Goal: Information Seeking & Learning: Get advice/opinions

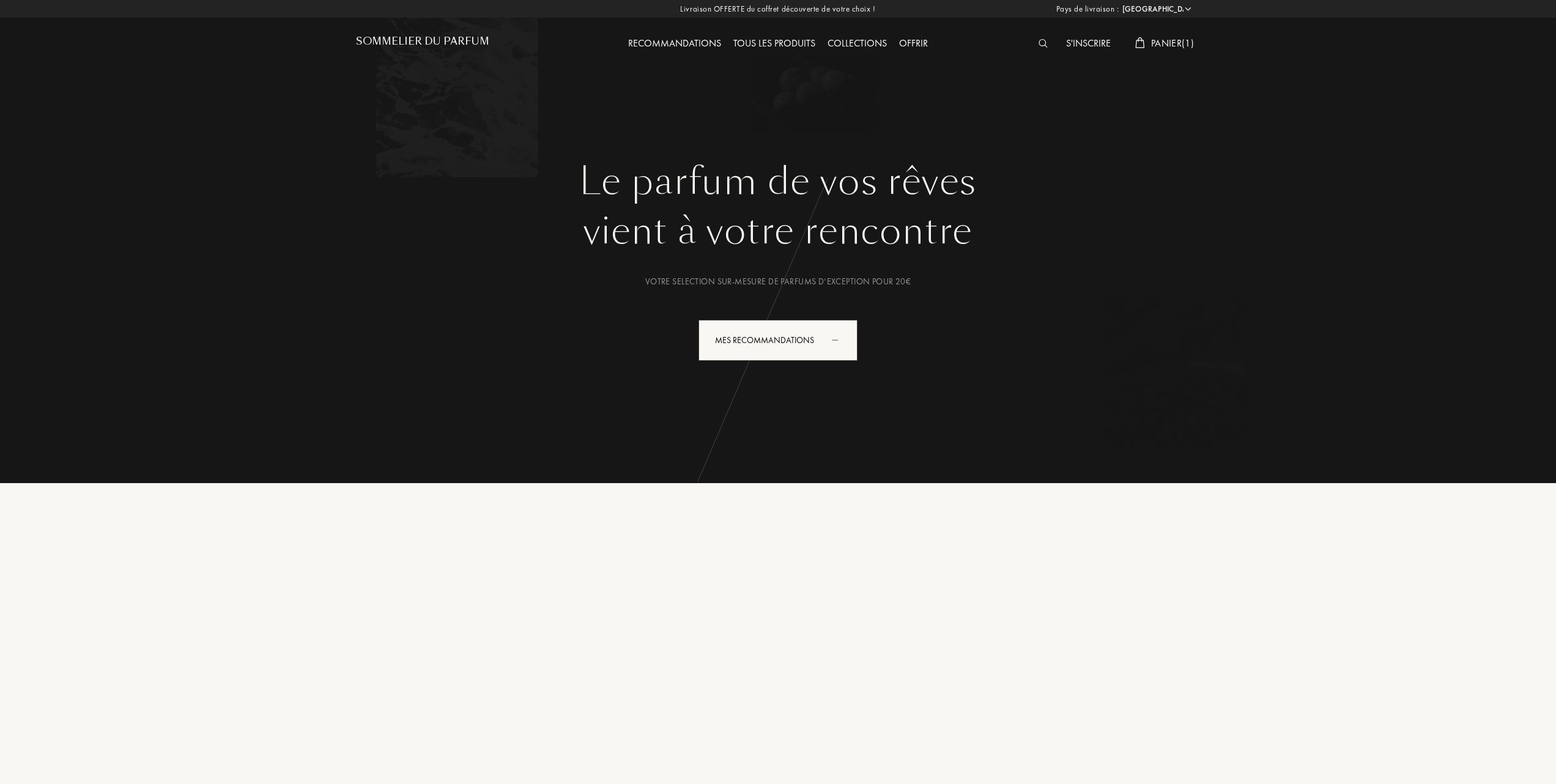
select select "FR"
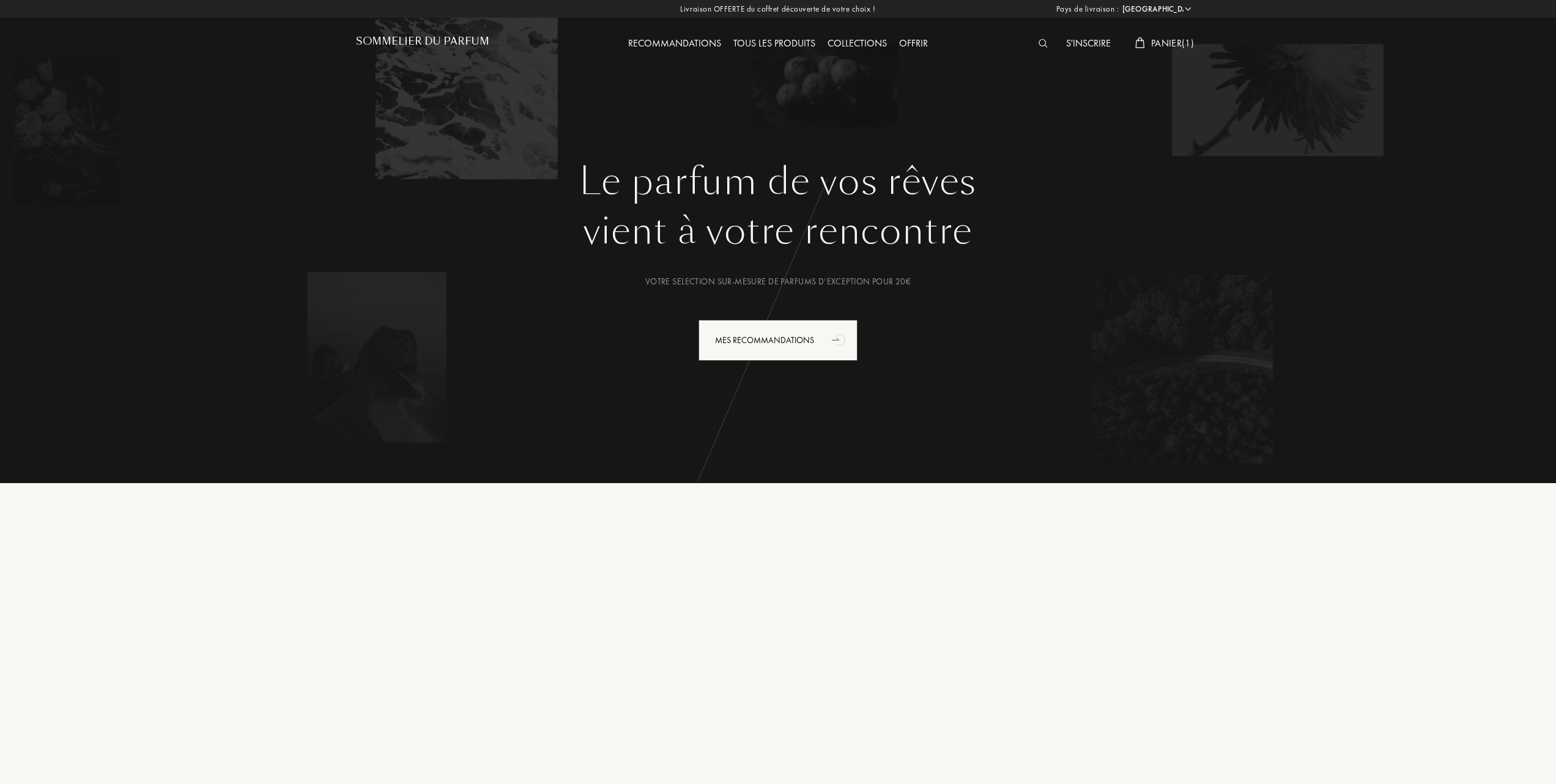
click at [1152, 40] on span "Panier ( 1 )" at bounding box center [1172, 43] width 43 height 13
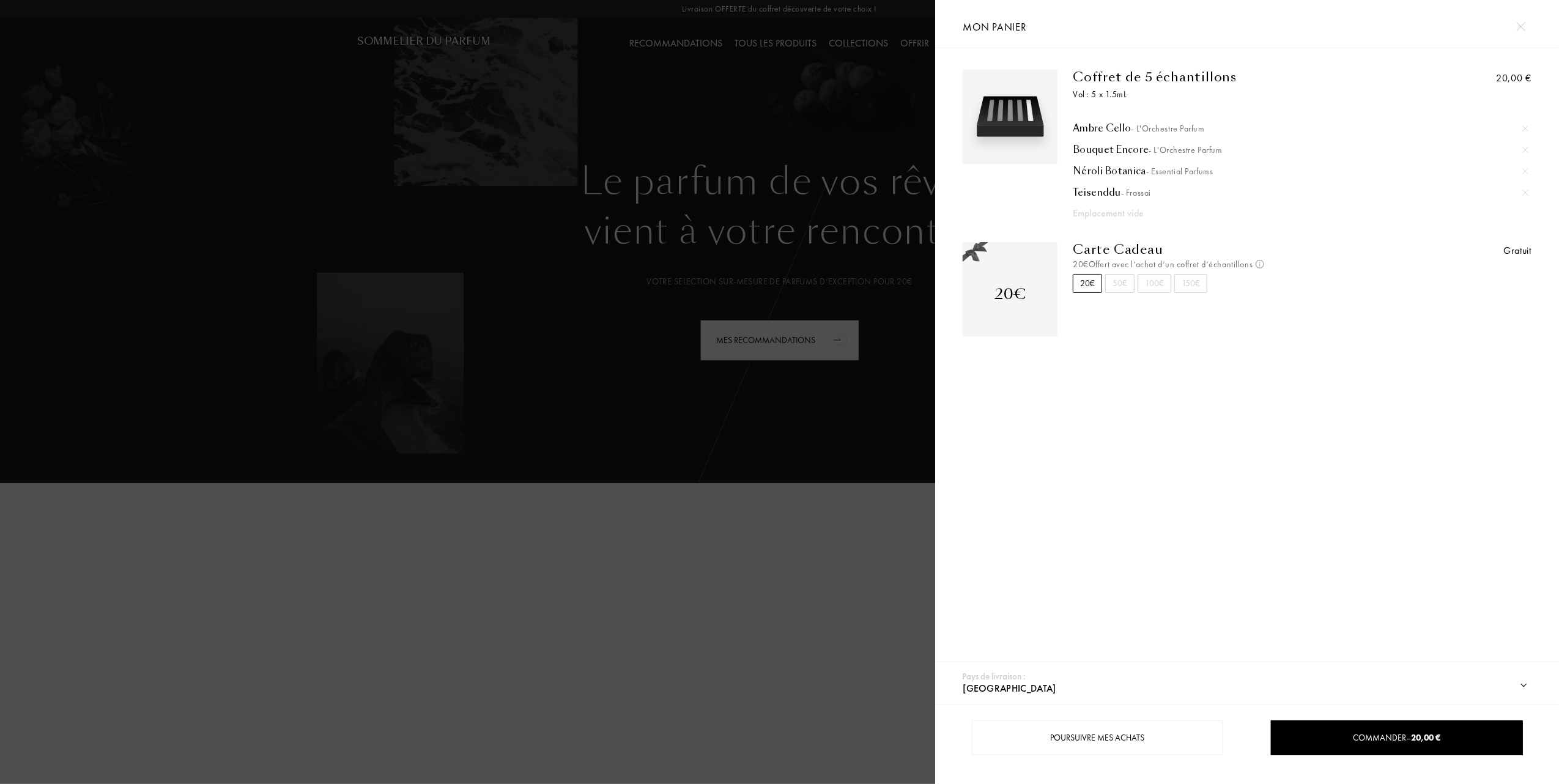
click at [1526, 170] on img at bounding box center [1526, 171] width 6 height 6
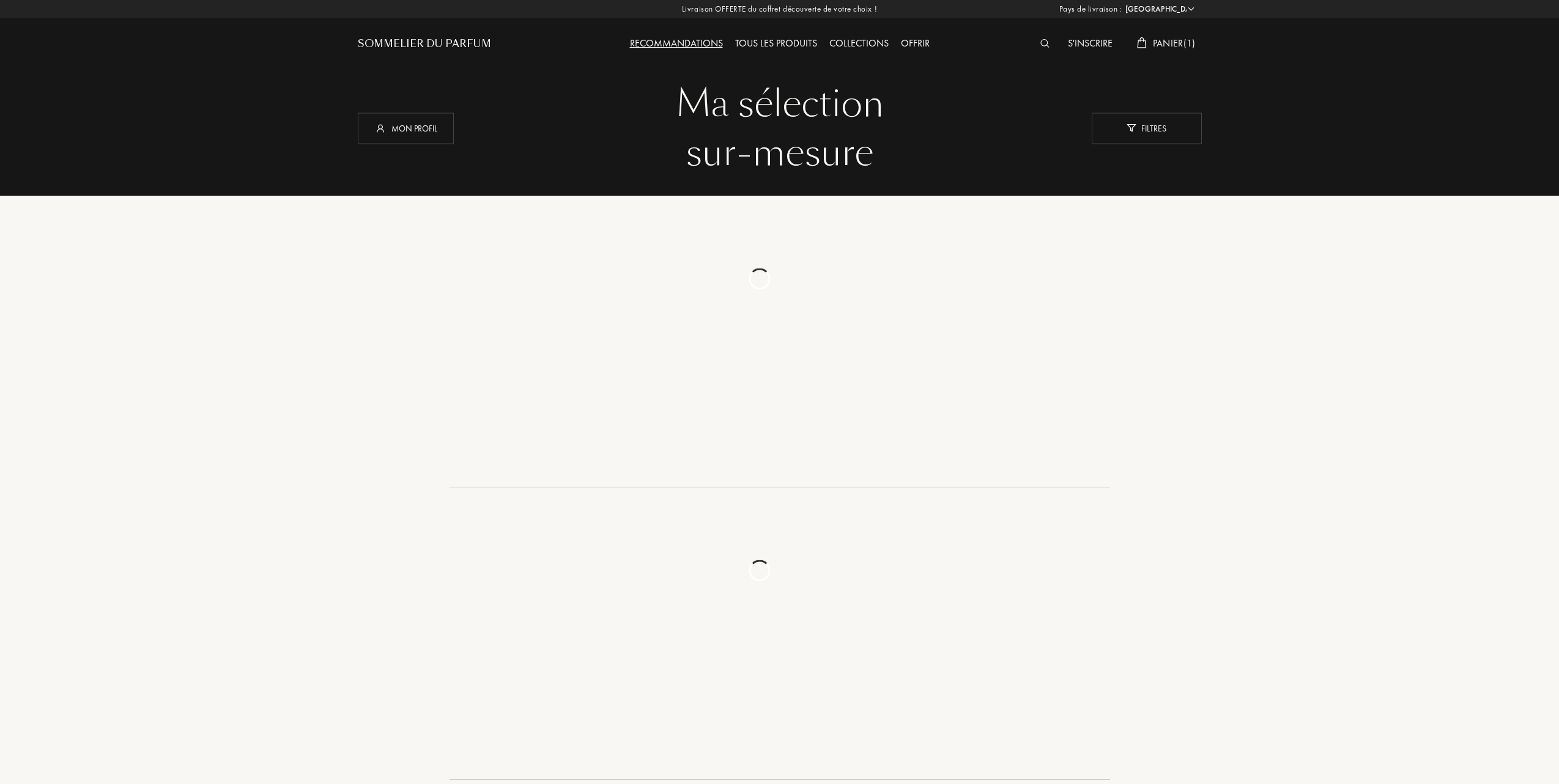
select select "FR"
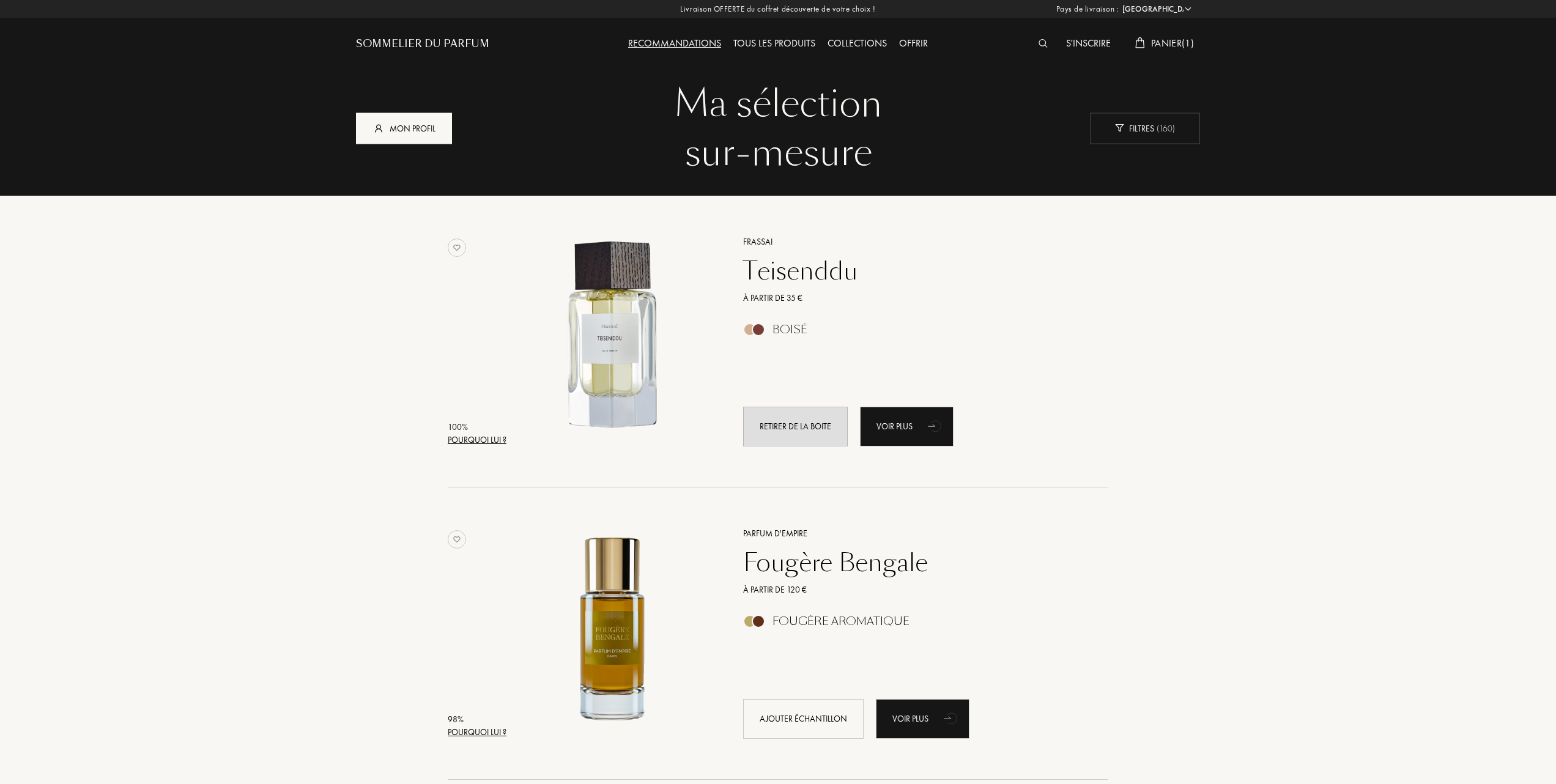
click at [414, 125] on div "Mon profil" at bounding box center [404, 128] width 96 height 31
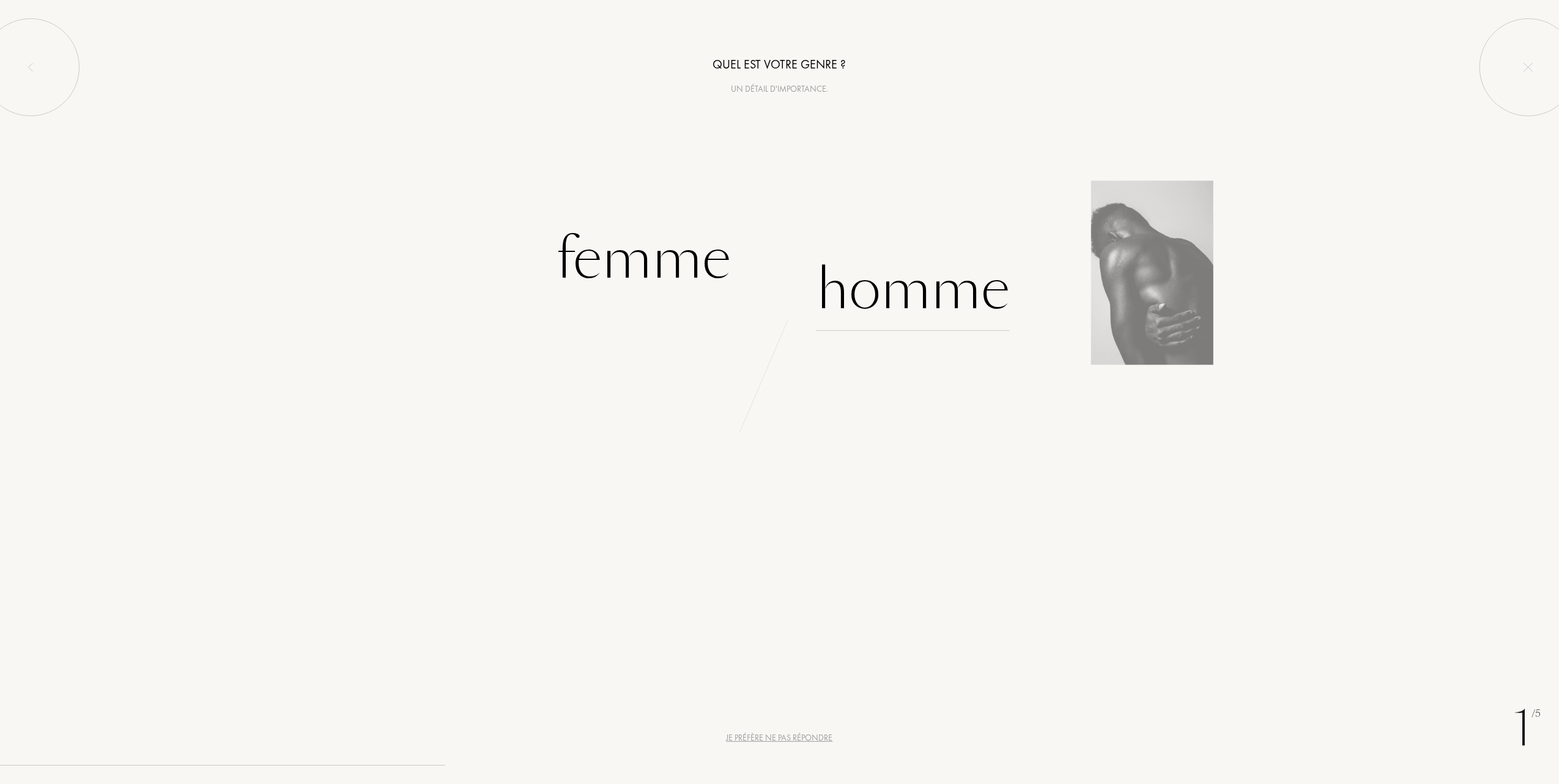
click at [909, 297] on div "Homme" at bounding box center [913, 289] width 193 height 82
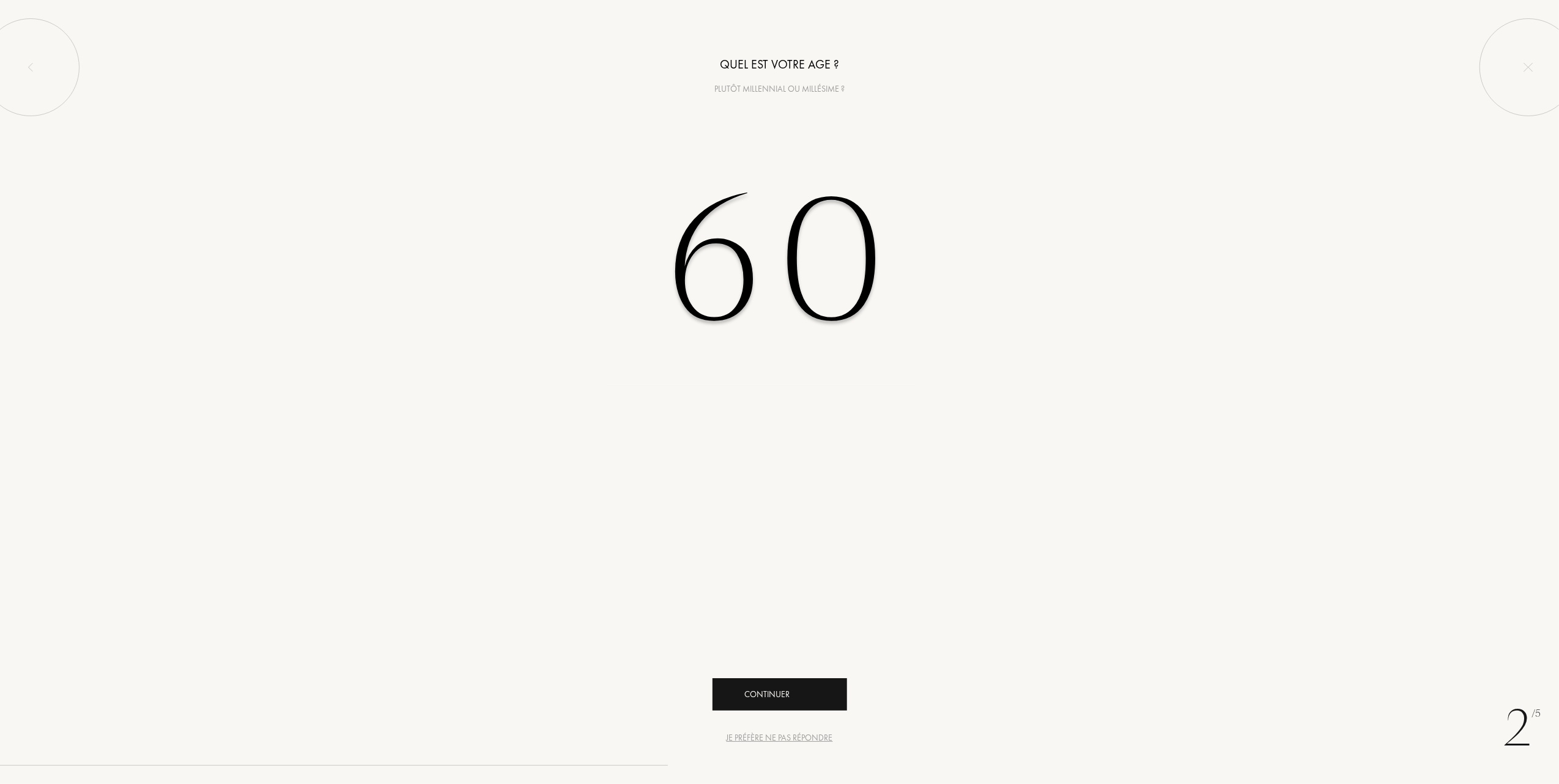
type input "60"
click at [761, 691] on div "Continuer" at bounding box center [780, 695] width 135 height 33
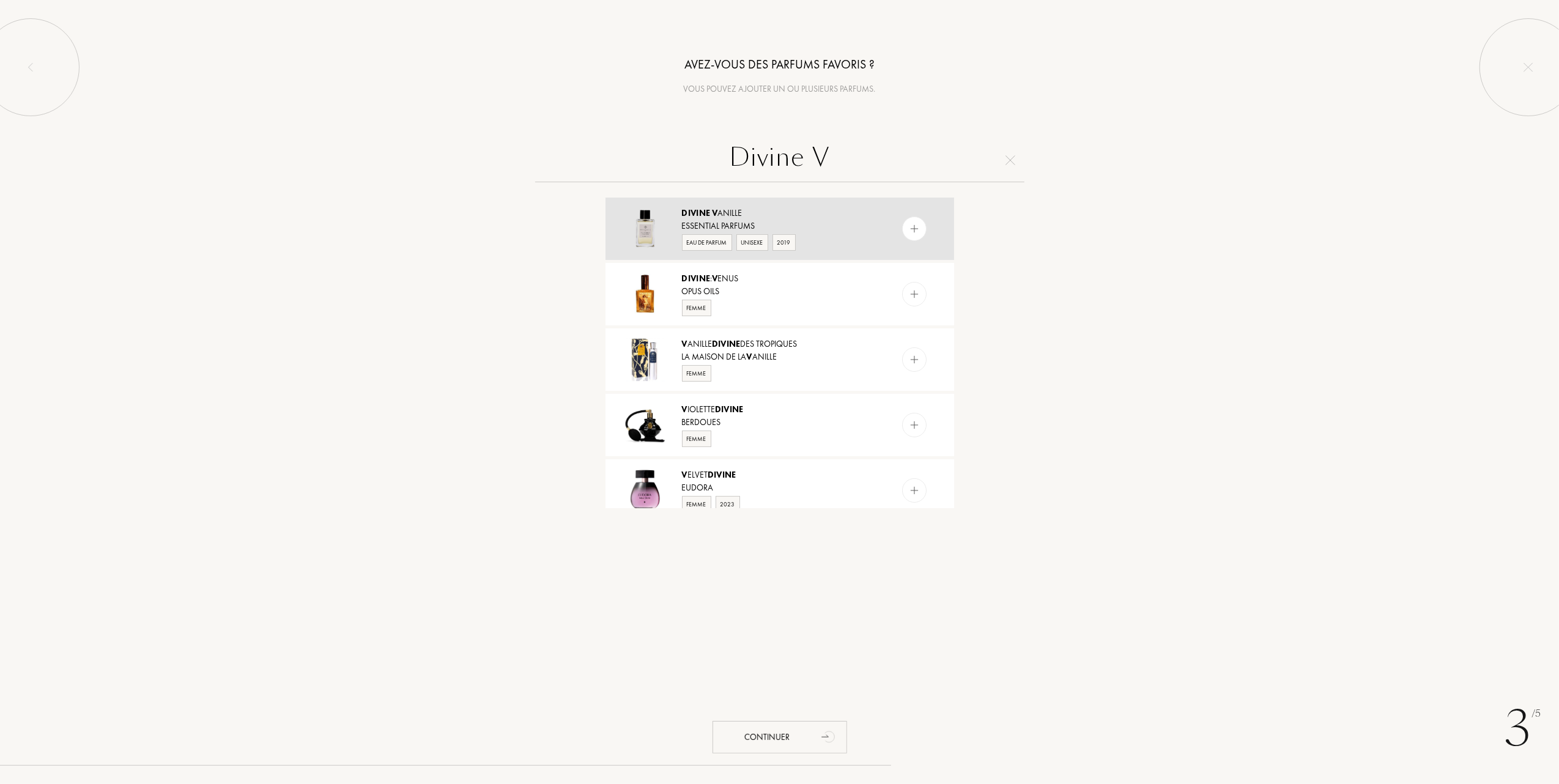
type input "Divine V"
click at [706, 240] on div "Eau de Parfum" at bounding box center [707, 242] width 50 height 16
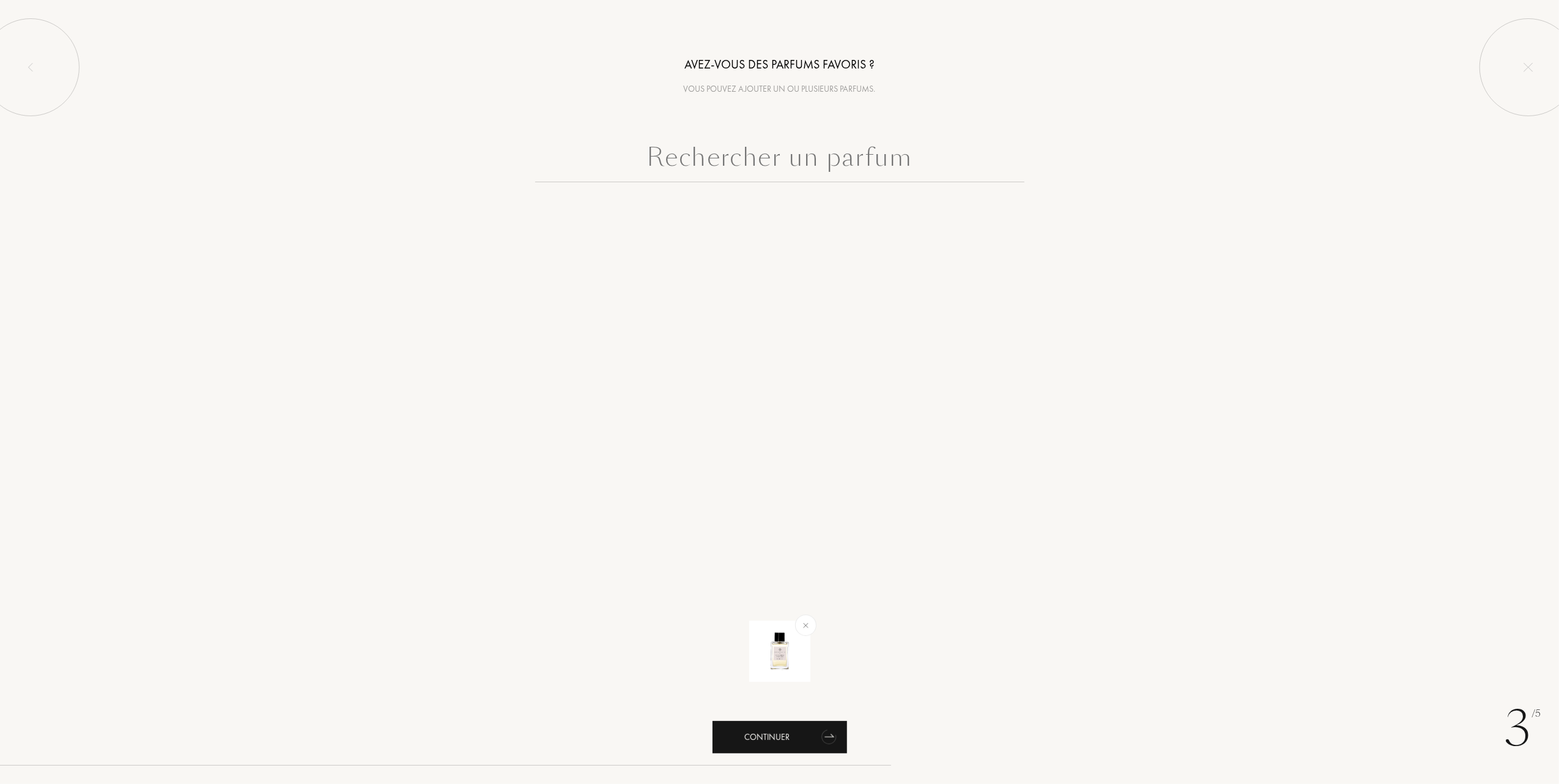
click at [750, 738] on div "Continuer" at bounding box center [780, 738] width 135 height 33
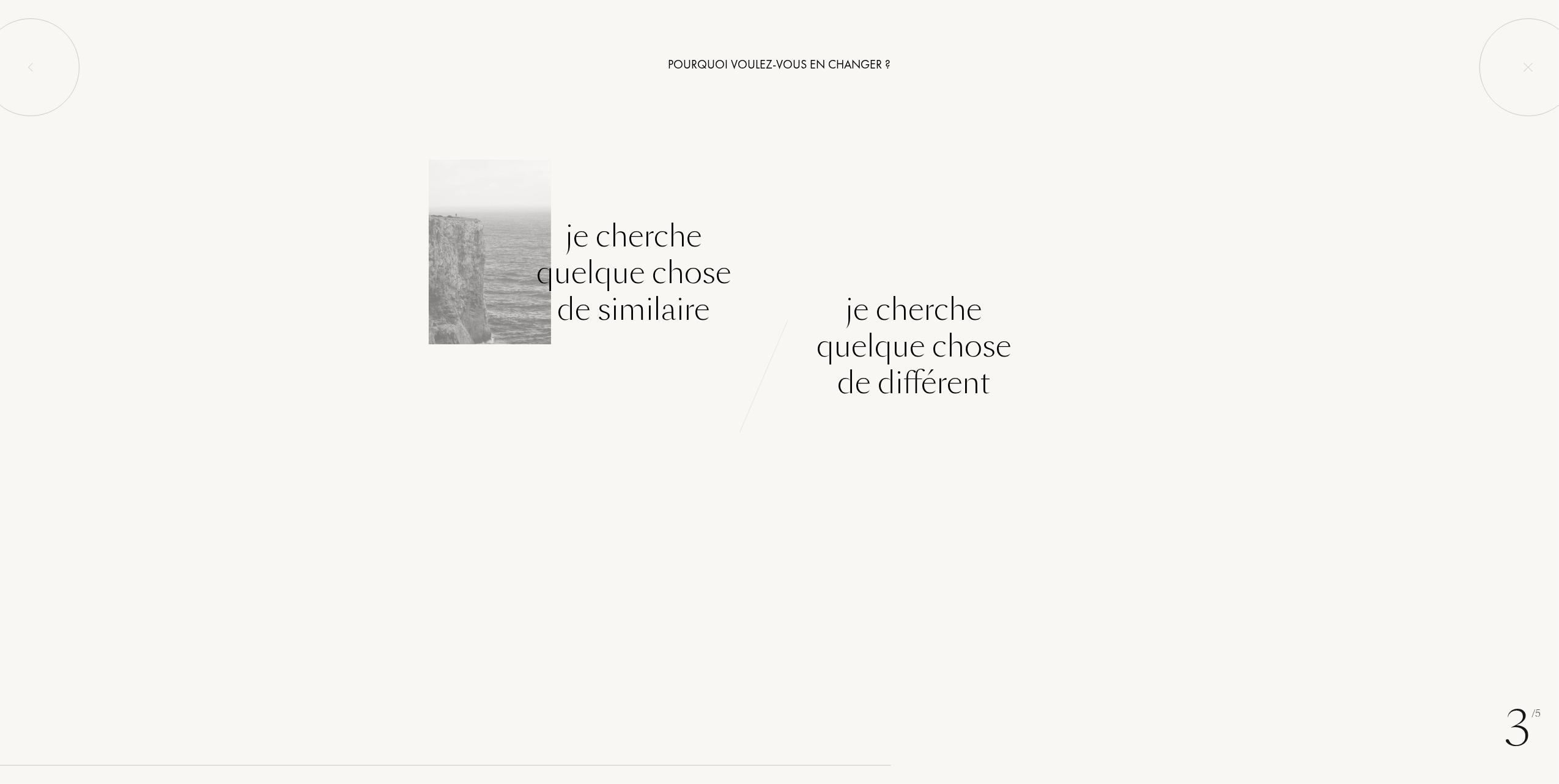
click at [632, 275] on div "Je cherche quelque chose de similaire" at bounding box center [634, 273] width 194 height 110
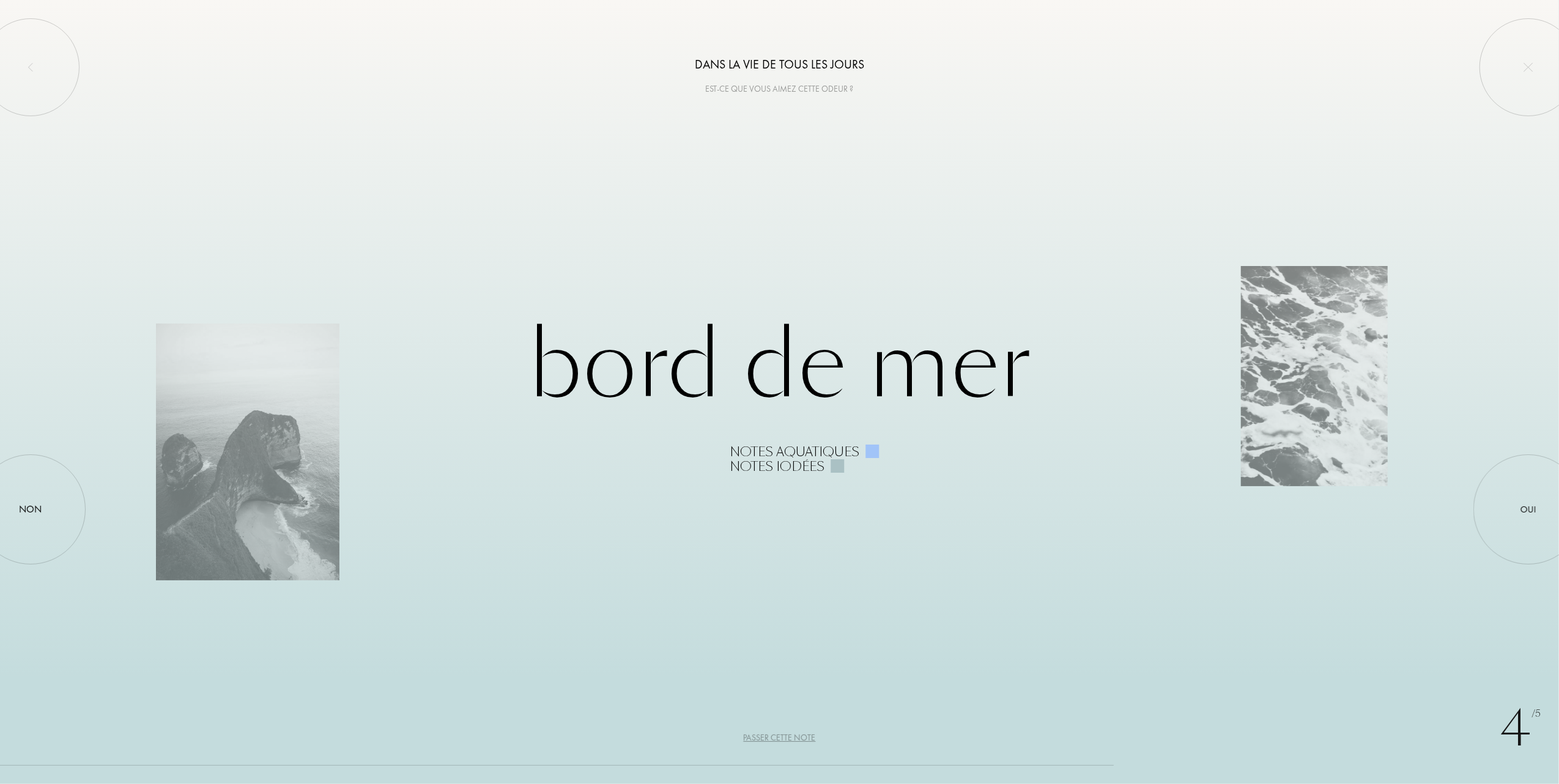
click at [775, 737] on div "Passer cette note" at bounding box center [780, 738] width 72 height 13
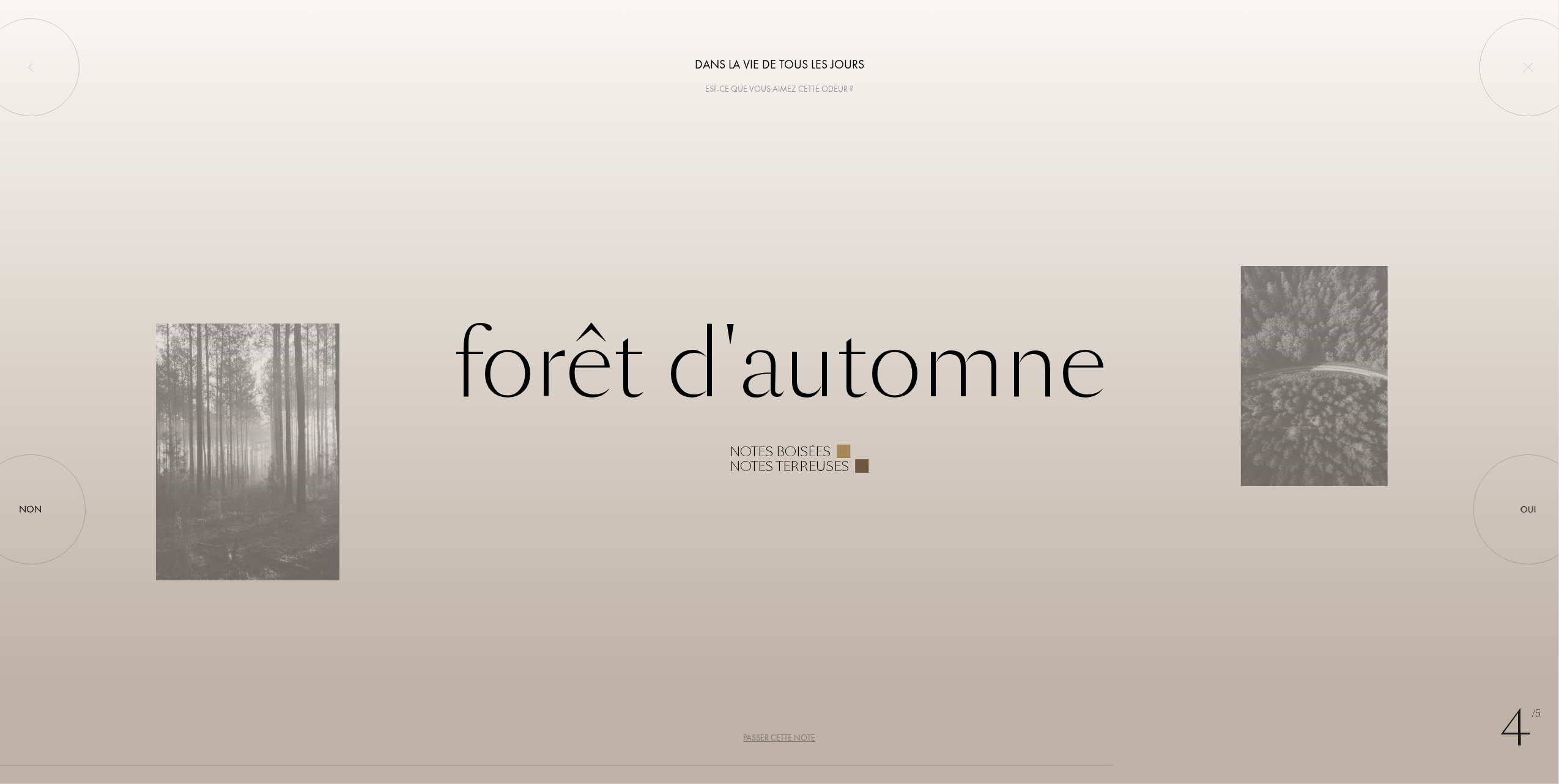
click at [775, 737] on div "Passer cette note" at bounding box center [780, 738] width 72 height 13
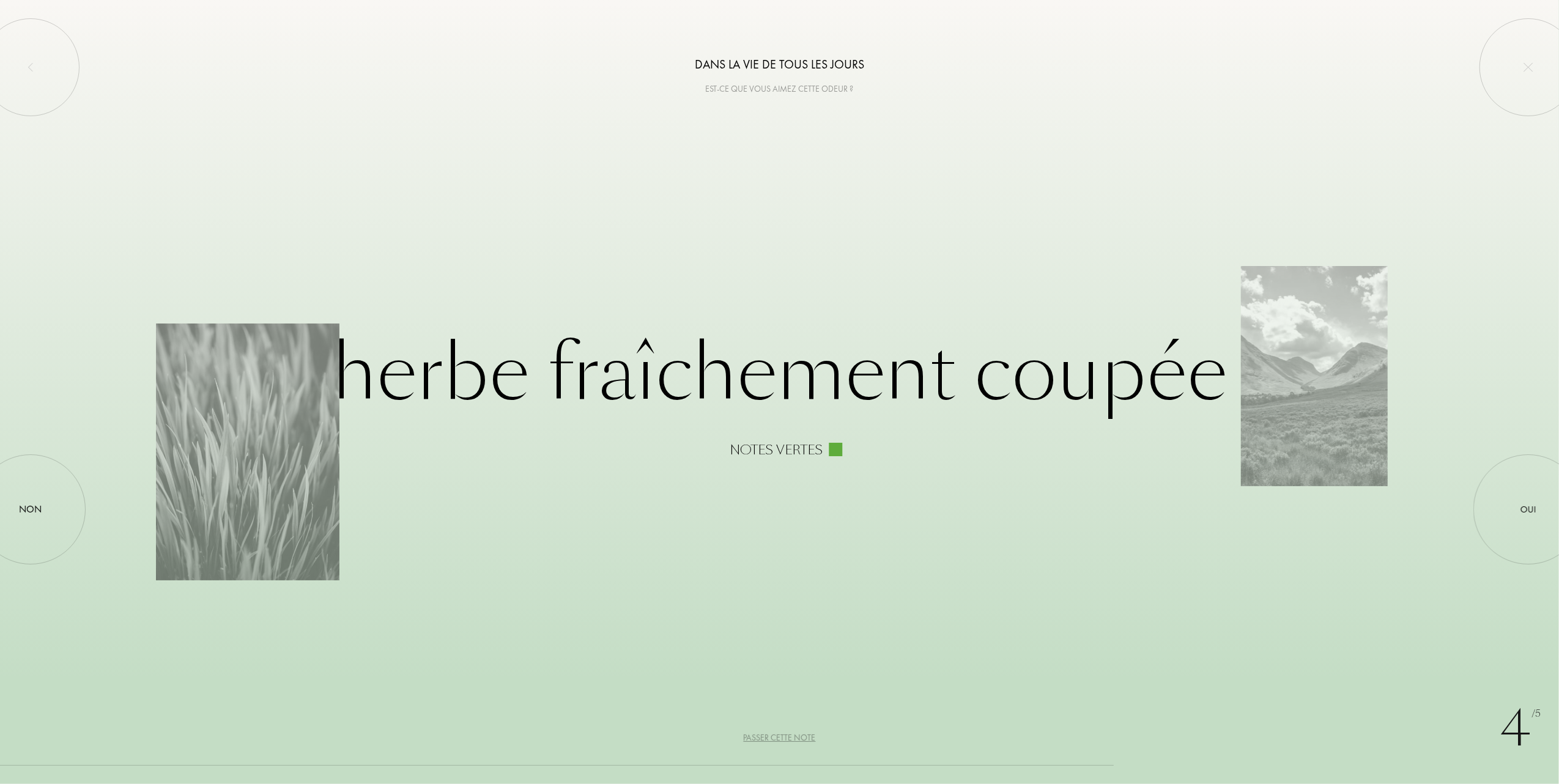
click at [775, 737] on div "Passer cette note" at bounding box center [780, 738] width 72 height 13
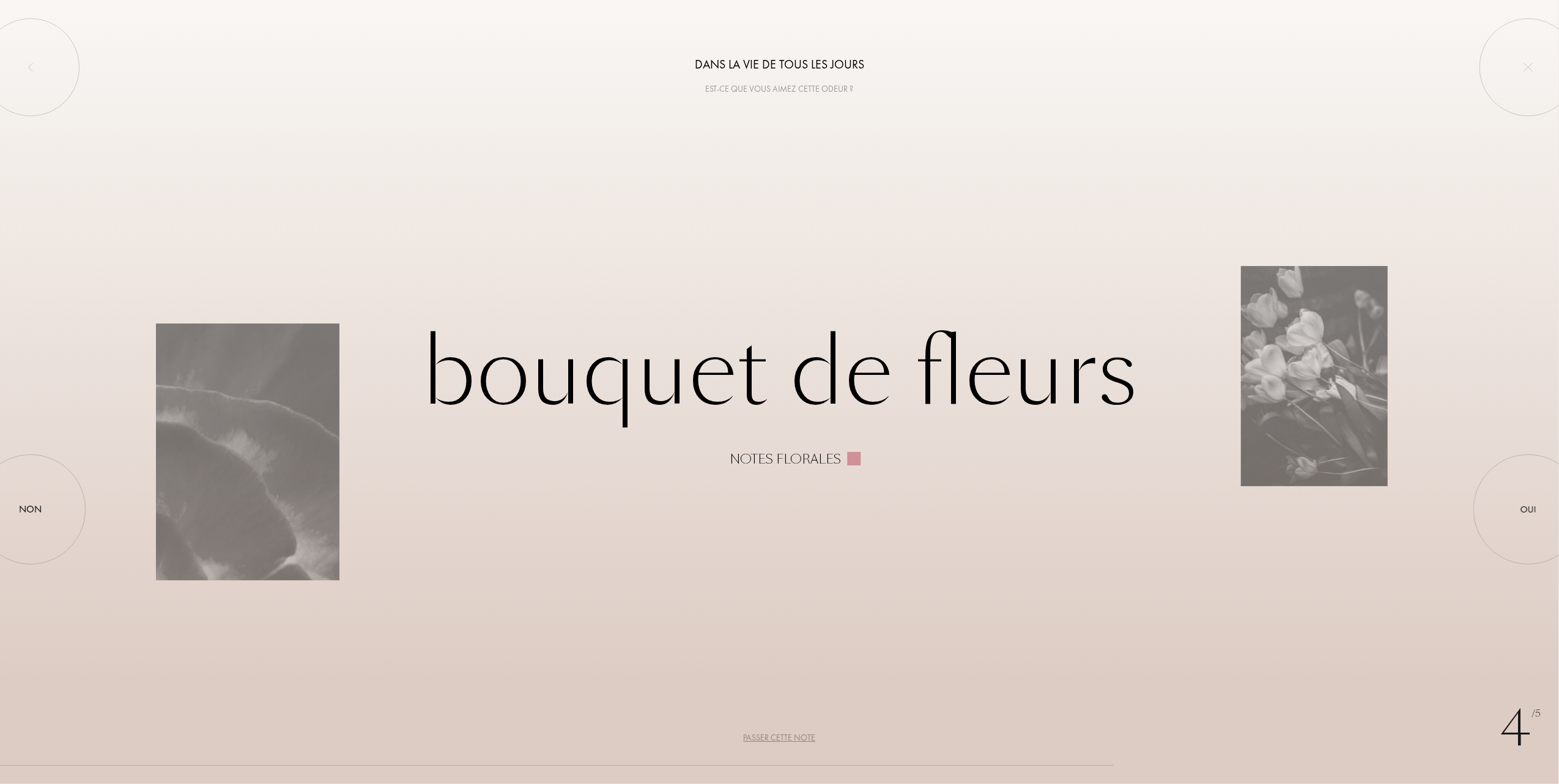
click at [775, 737] on div "Passer cette note" at bounding box center [780, 738] width 72 height 13
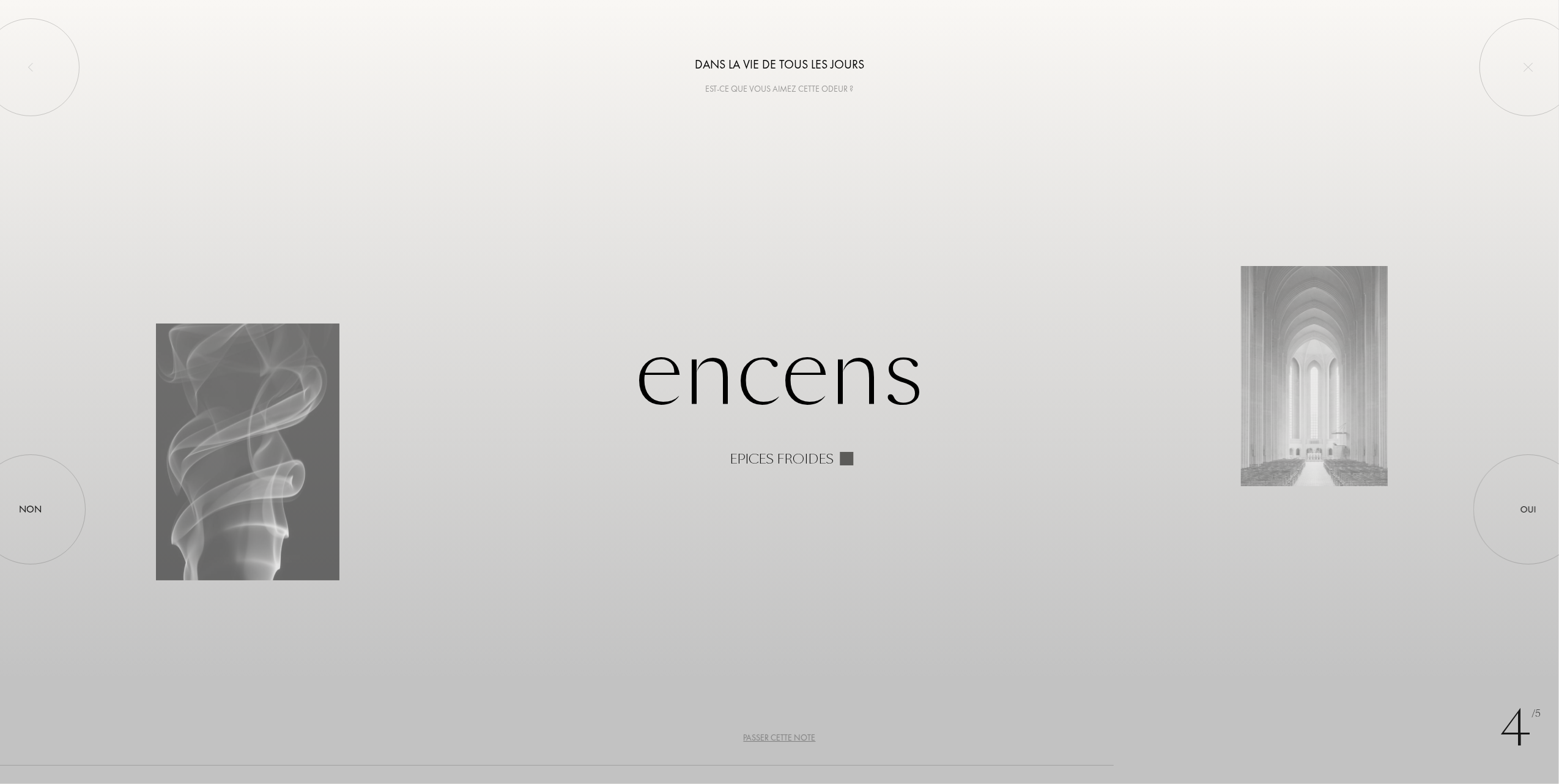
click at [775, 737] on div "Passer cette note" at bounding box center [780, 738] width 72 height 13
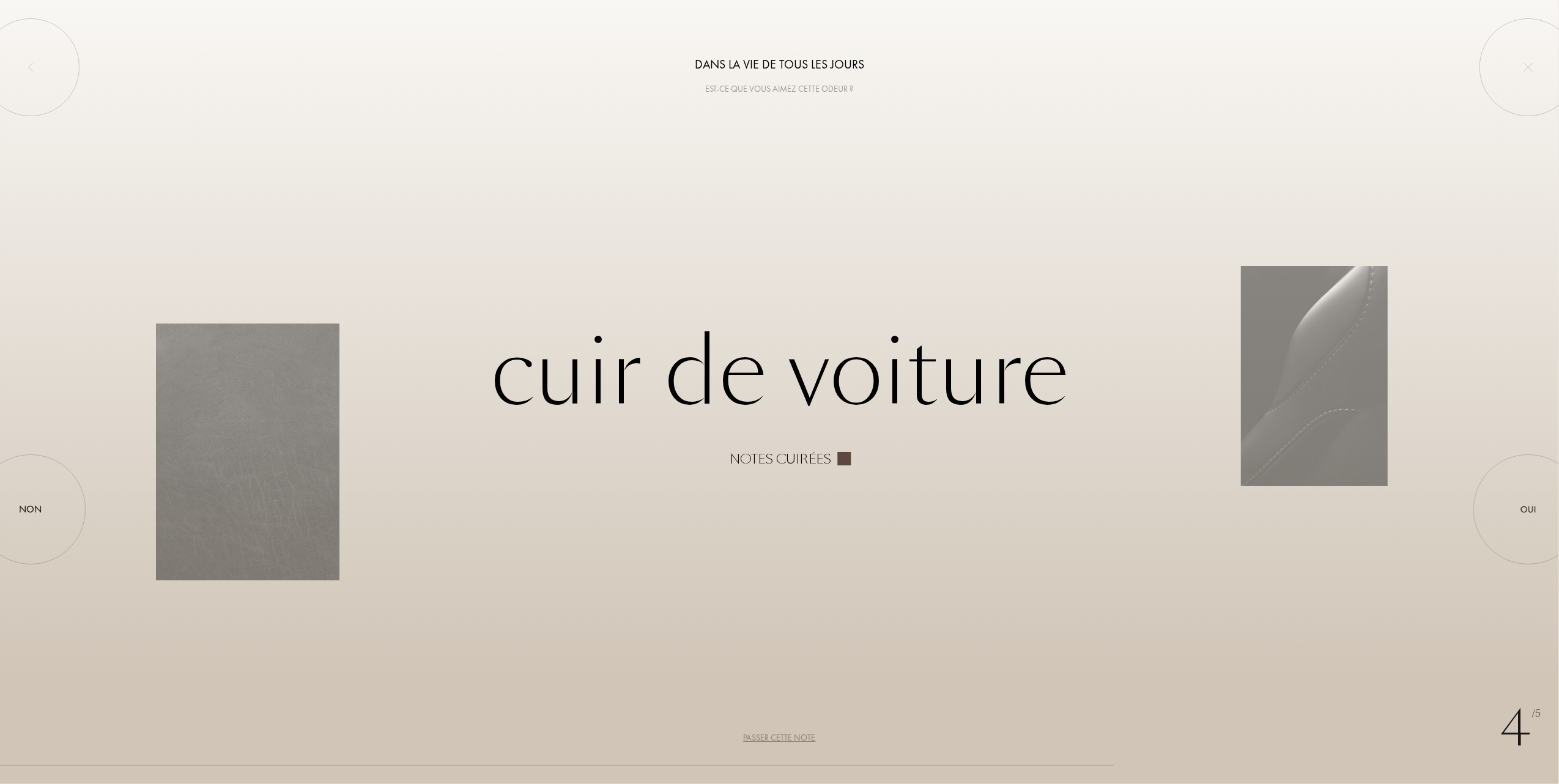
click at [775, 737] on div "Passer cette note" at bounding box center [780, 738] width 72 height 13
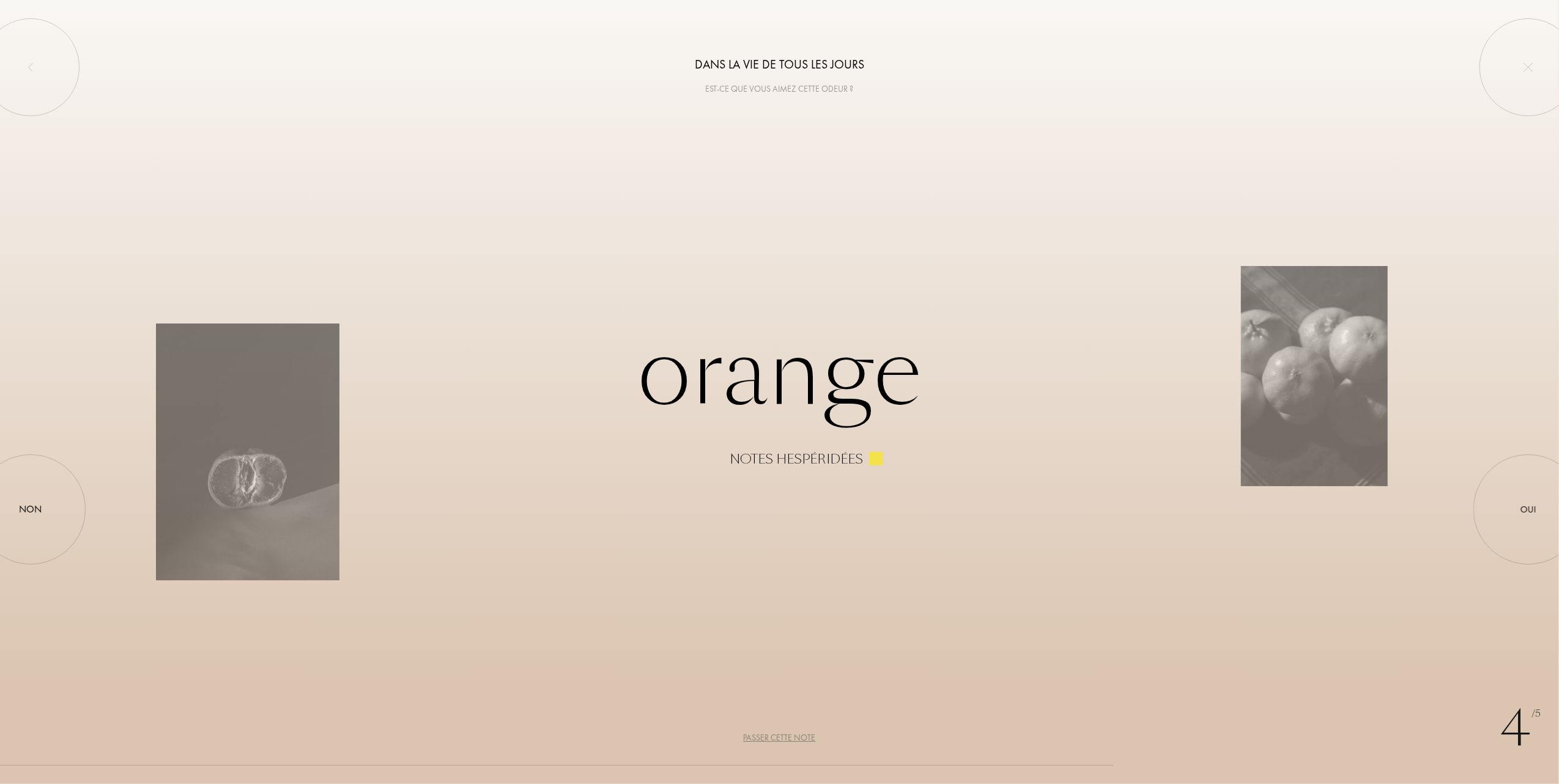
click at [775, 737] on div "Passer cette note" at bounding box center [780, 738] width 72 height 13
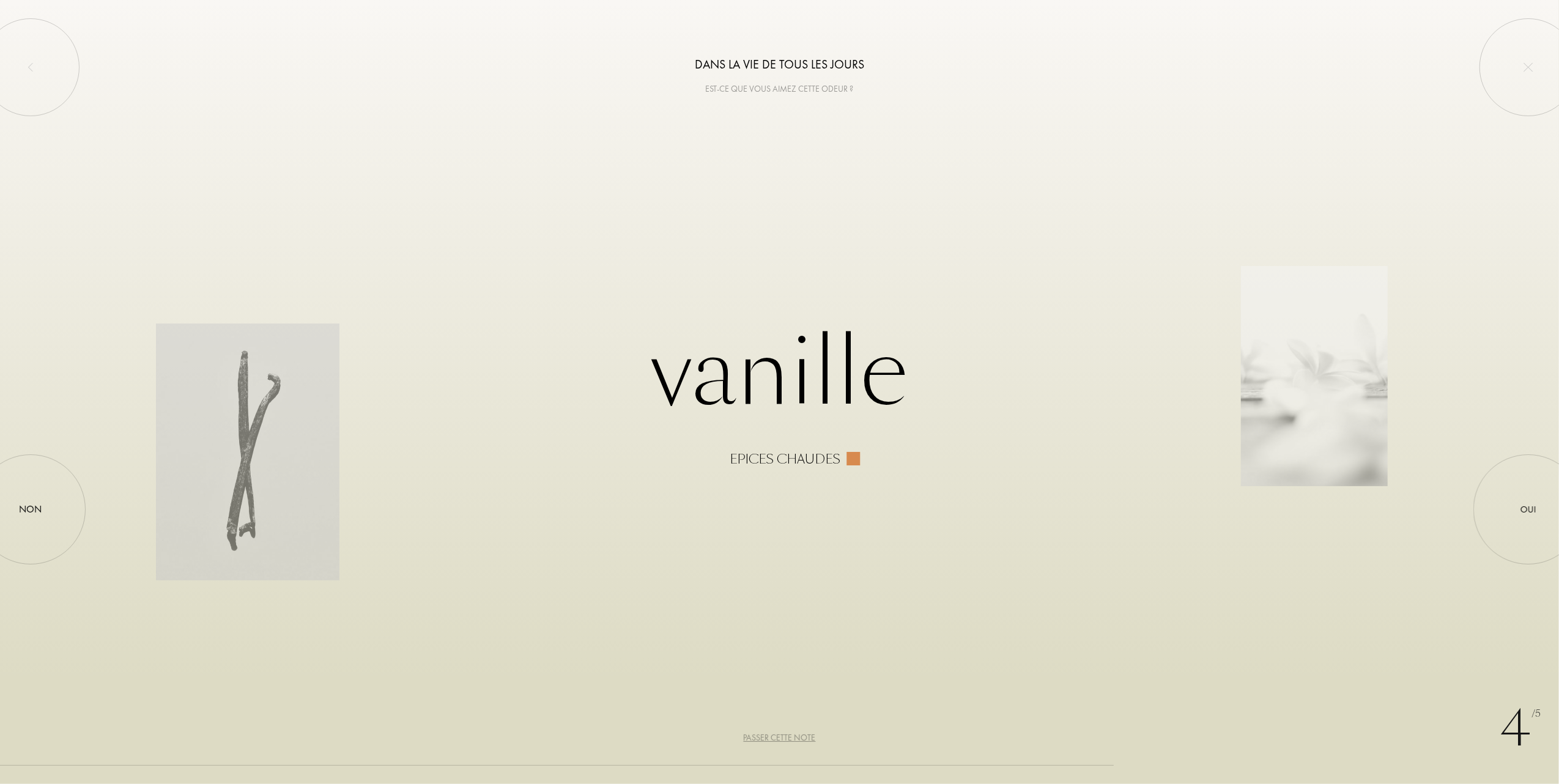
click at [775, 737] on div "Passer cette note" at bounding box center [780, 738] width 72 height 13
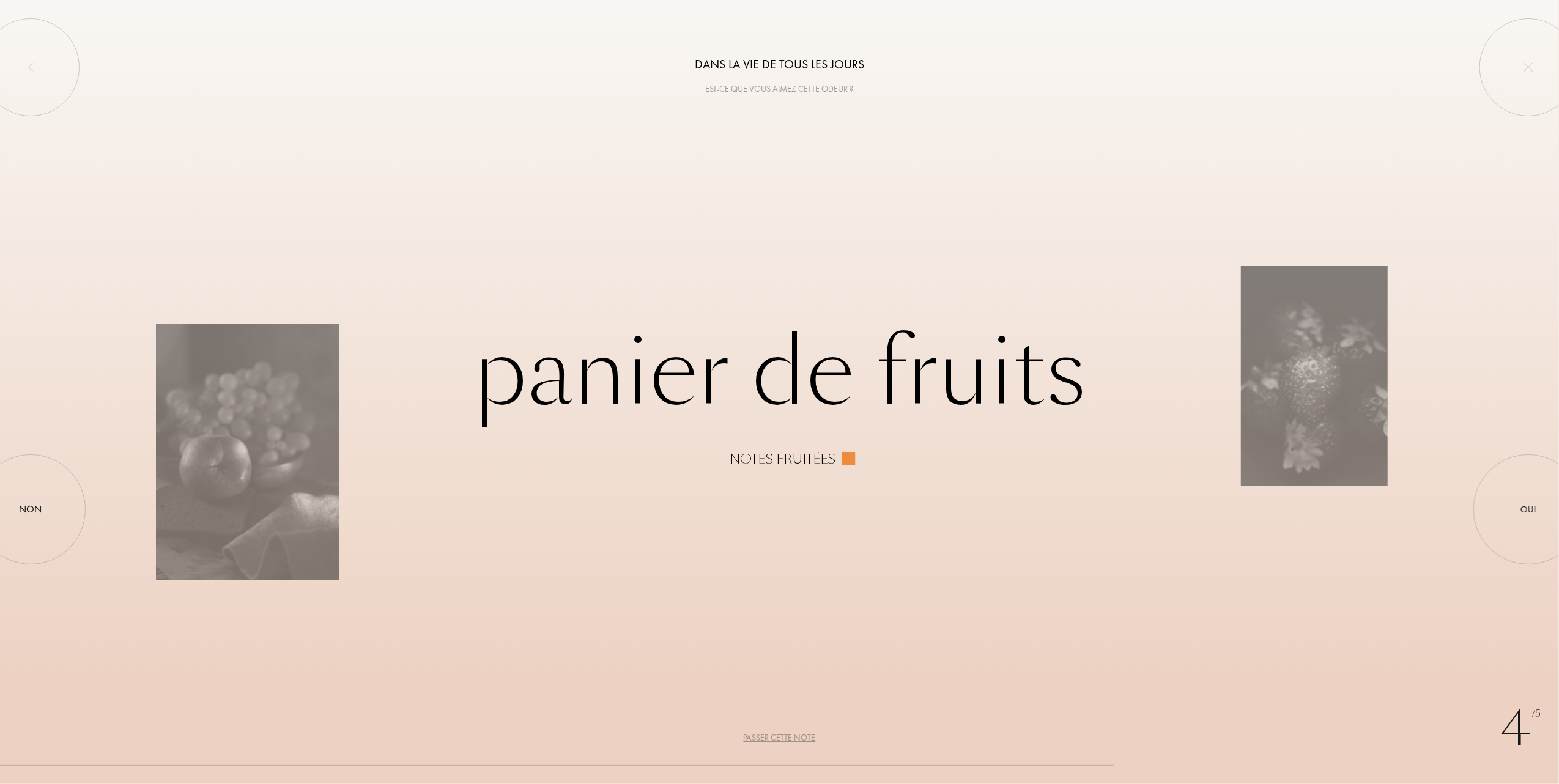
click at [775, 737] on div "Passer cette note" at bounding box center [780, 738] width 72 height 13
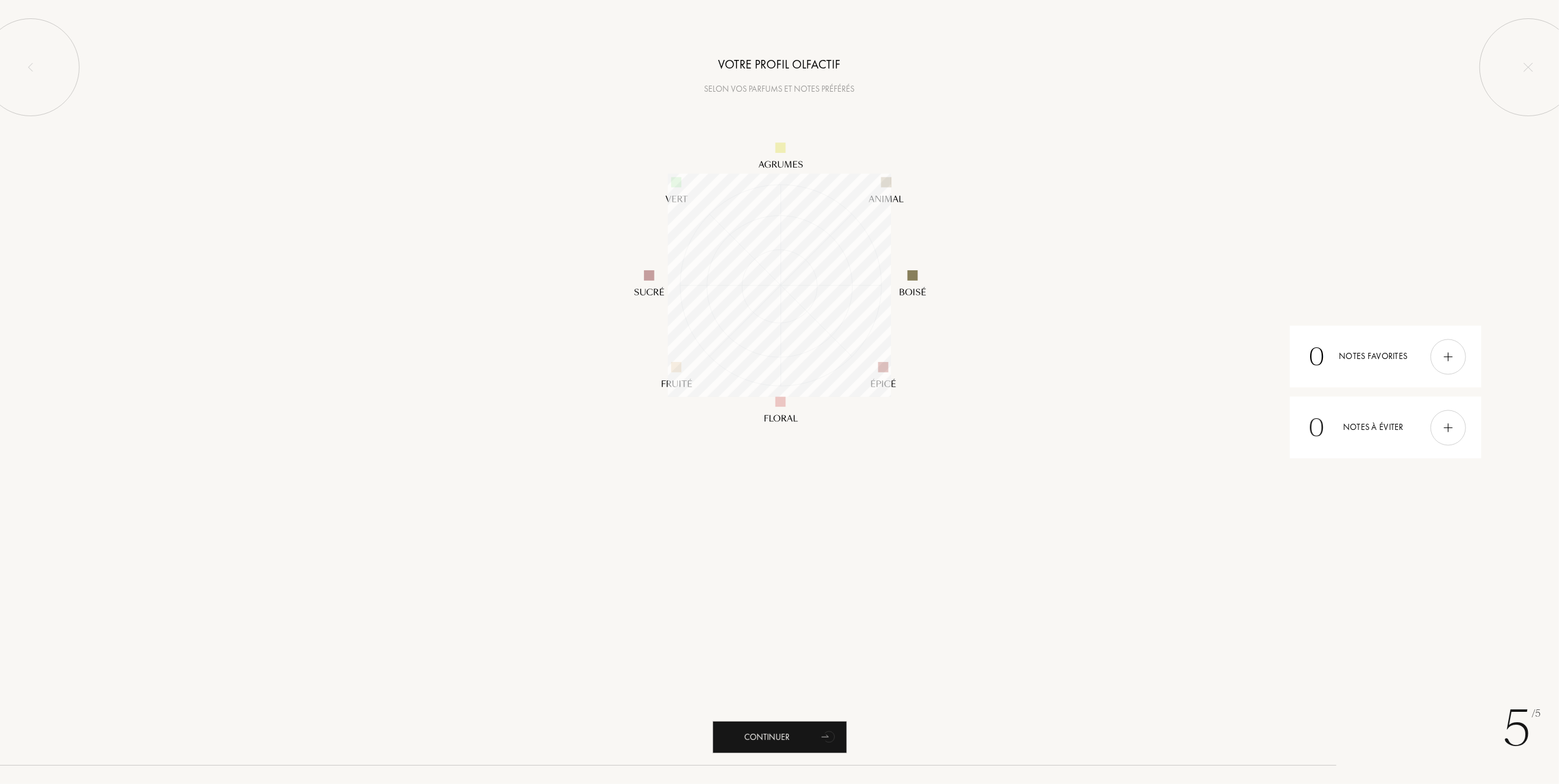
scroll to position [223, 223]
click at [781, 730] on div "Continuer" at bounding box center [780, 738] width 135 height 33
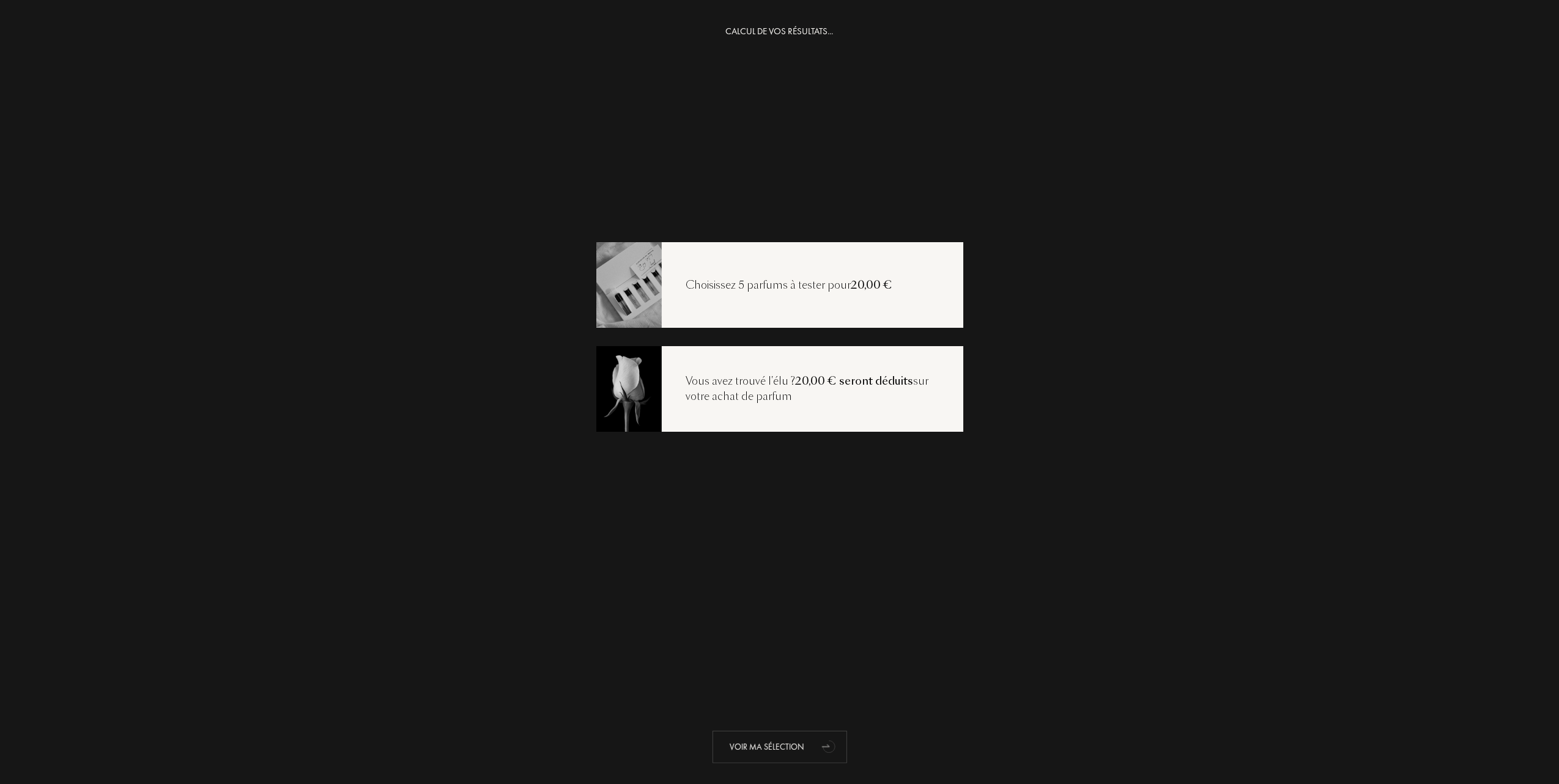
click at [773, 742] on div "Voir ma sélection" at bounding box center [780, 747] width 135 height 33
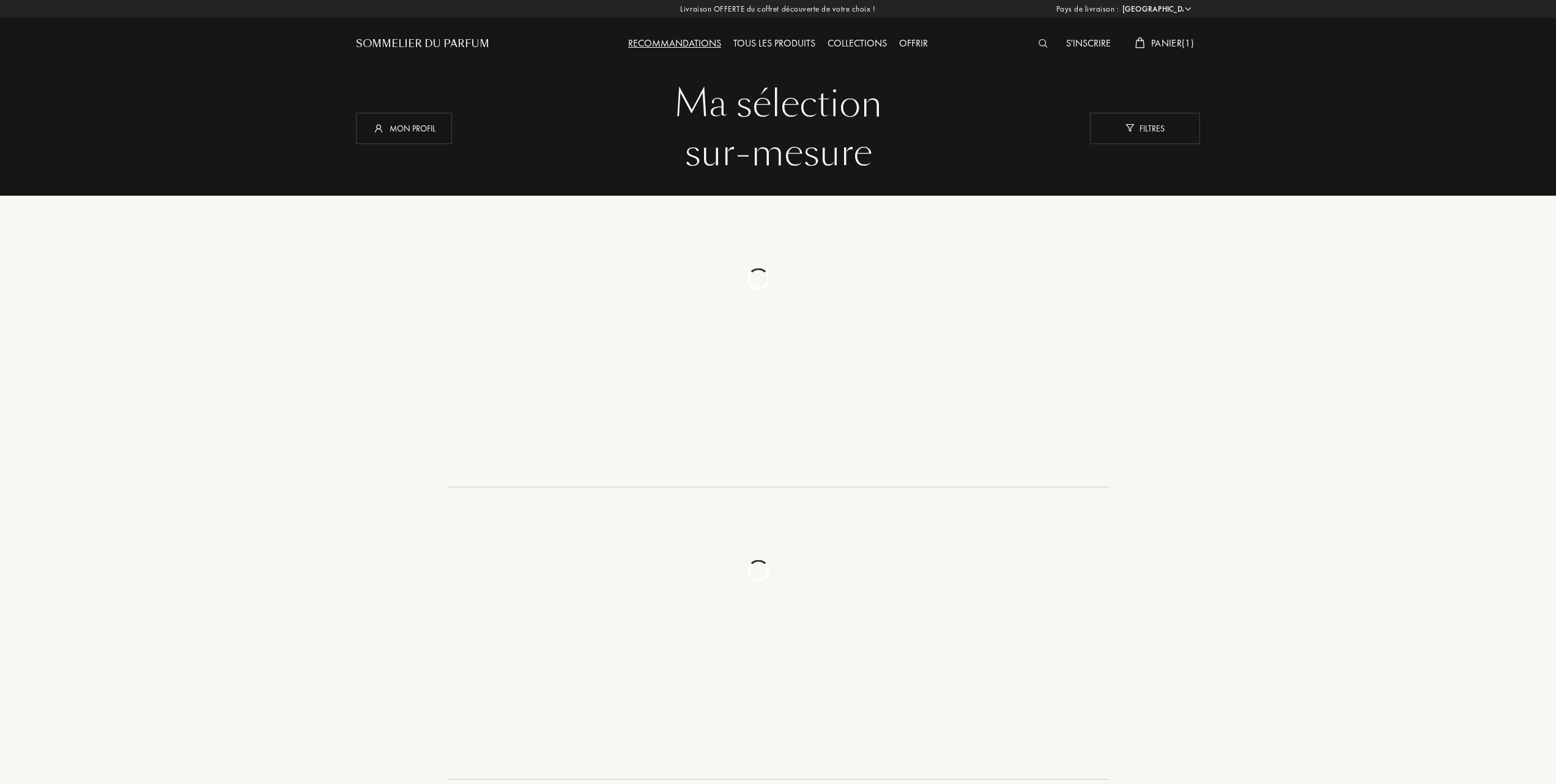
select select "FR"
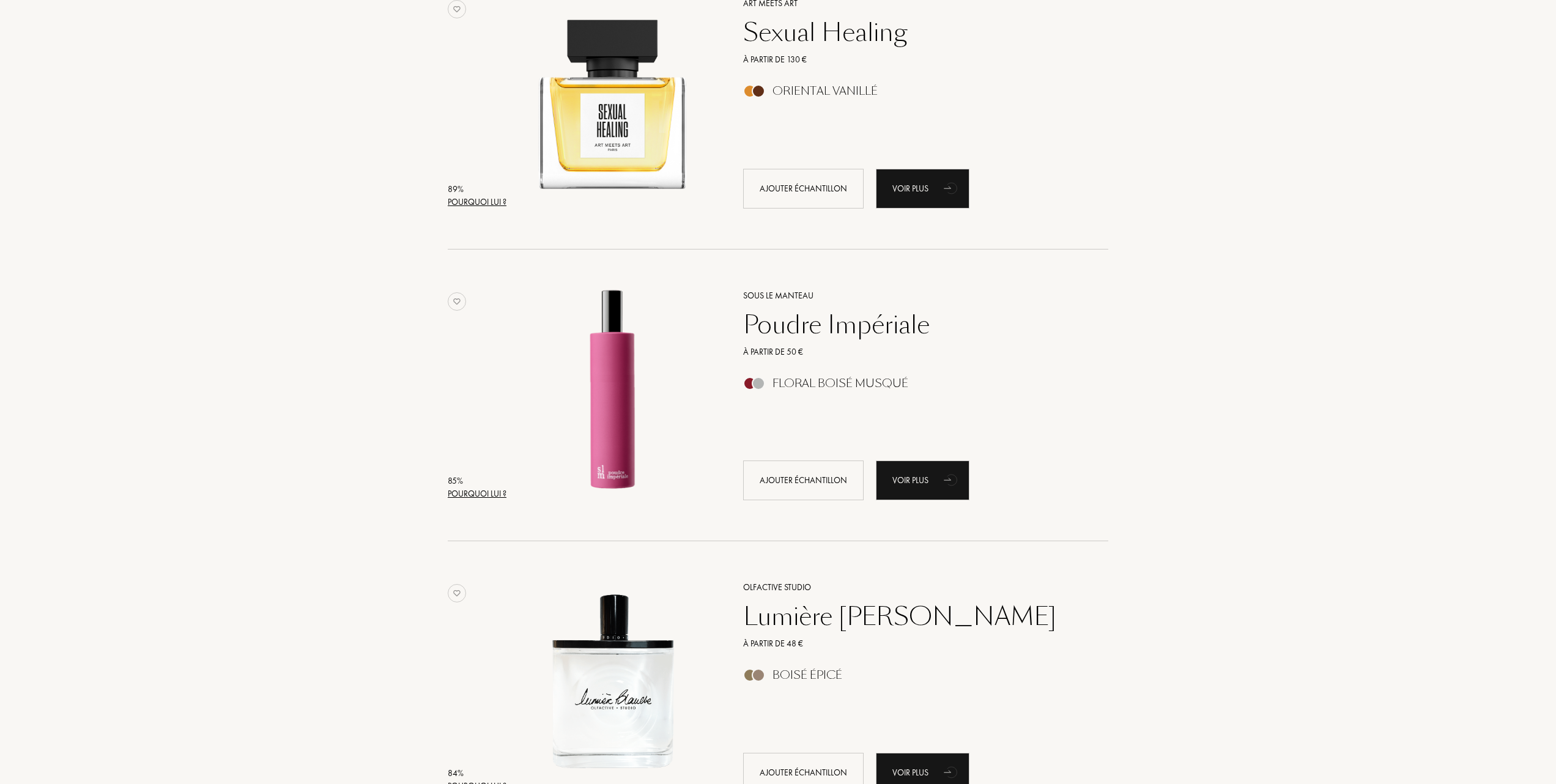
scroll to position [1141, 0]
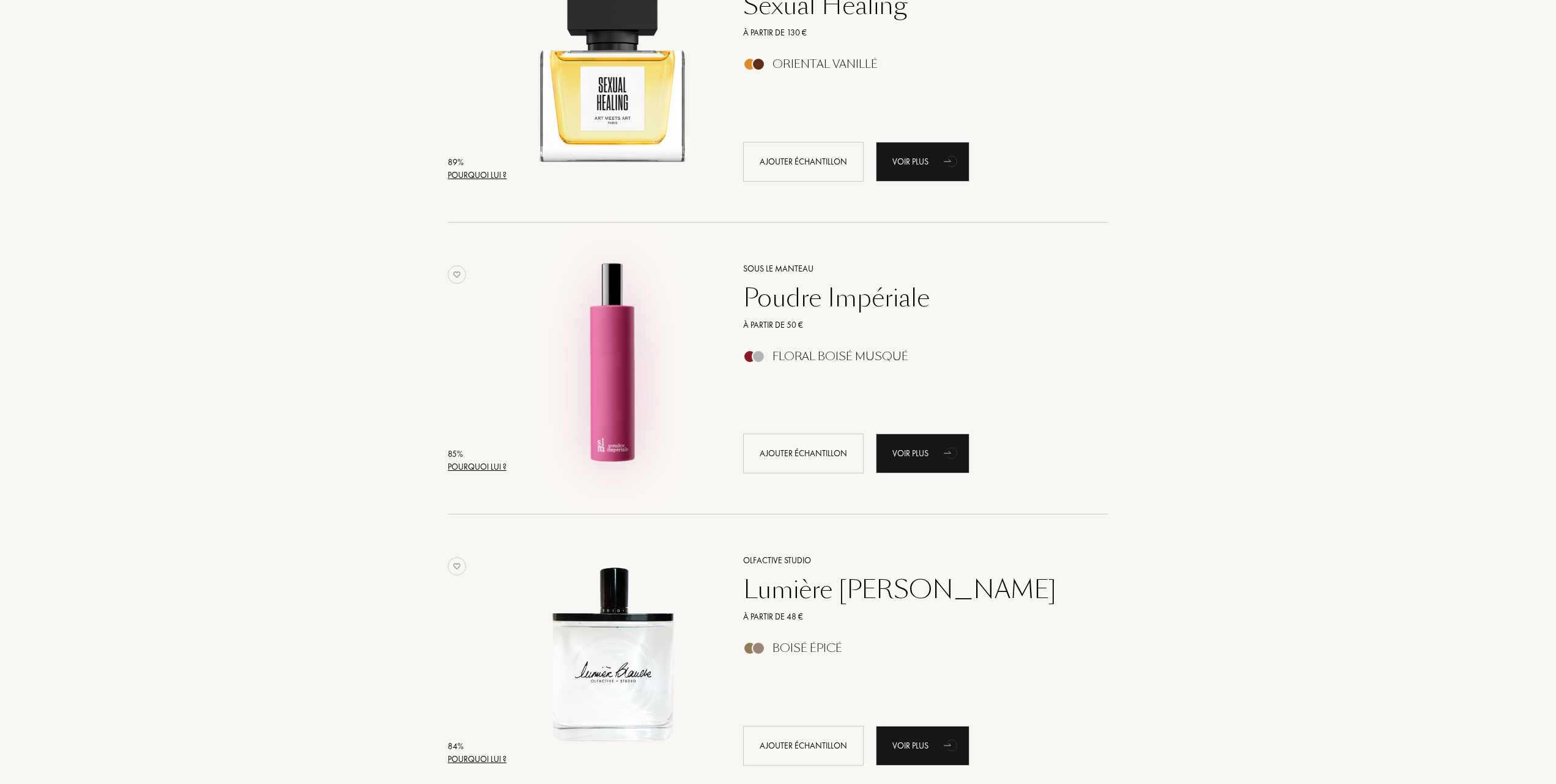
click at [613, 367] on img at bounding box center [612, 362] width 204 height 204
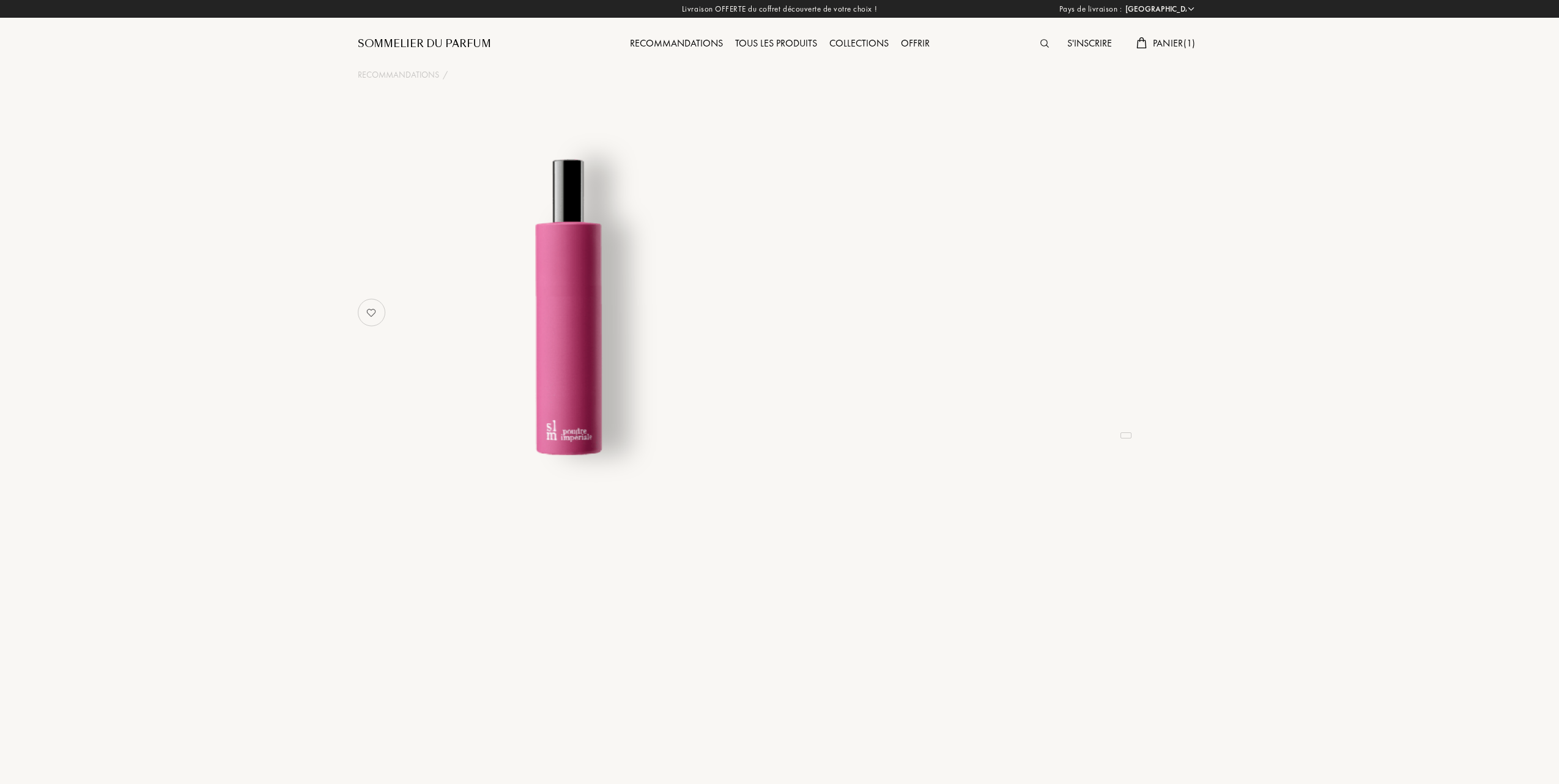
select select "FR"
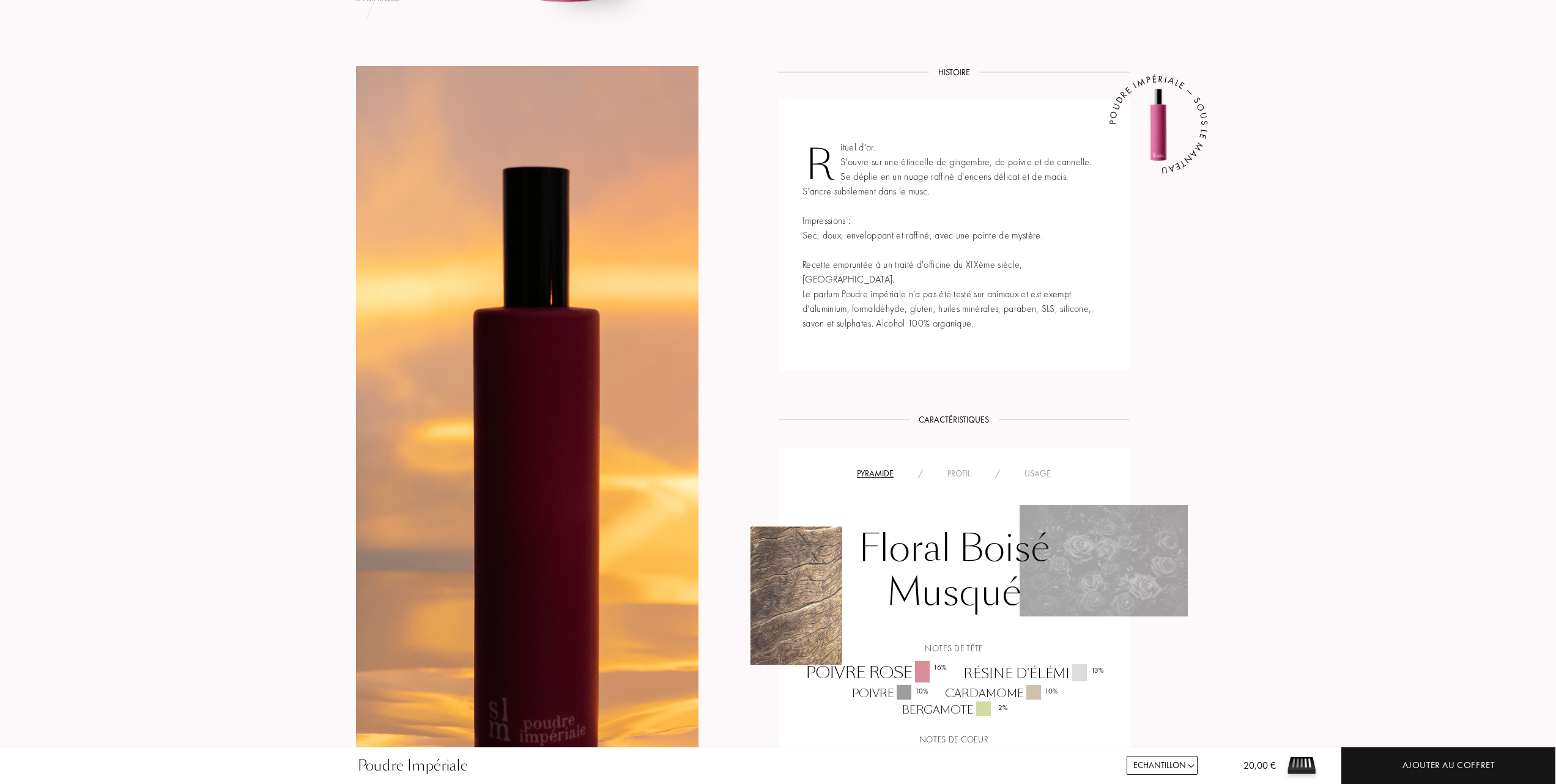
scroll to position [489, 0]
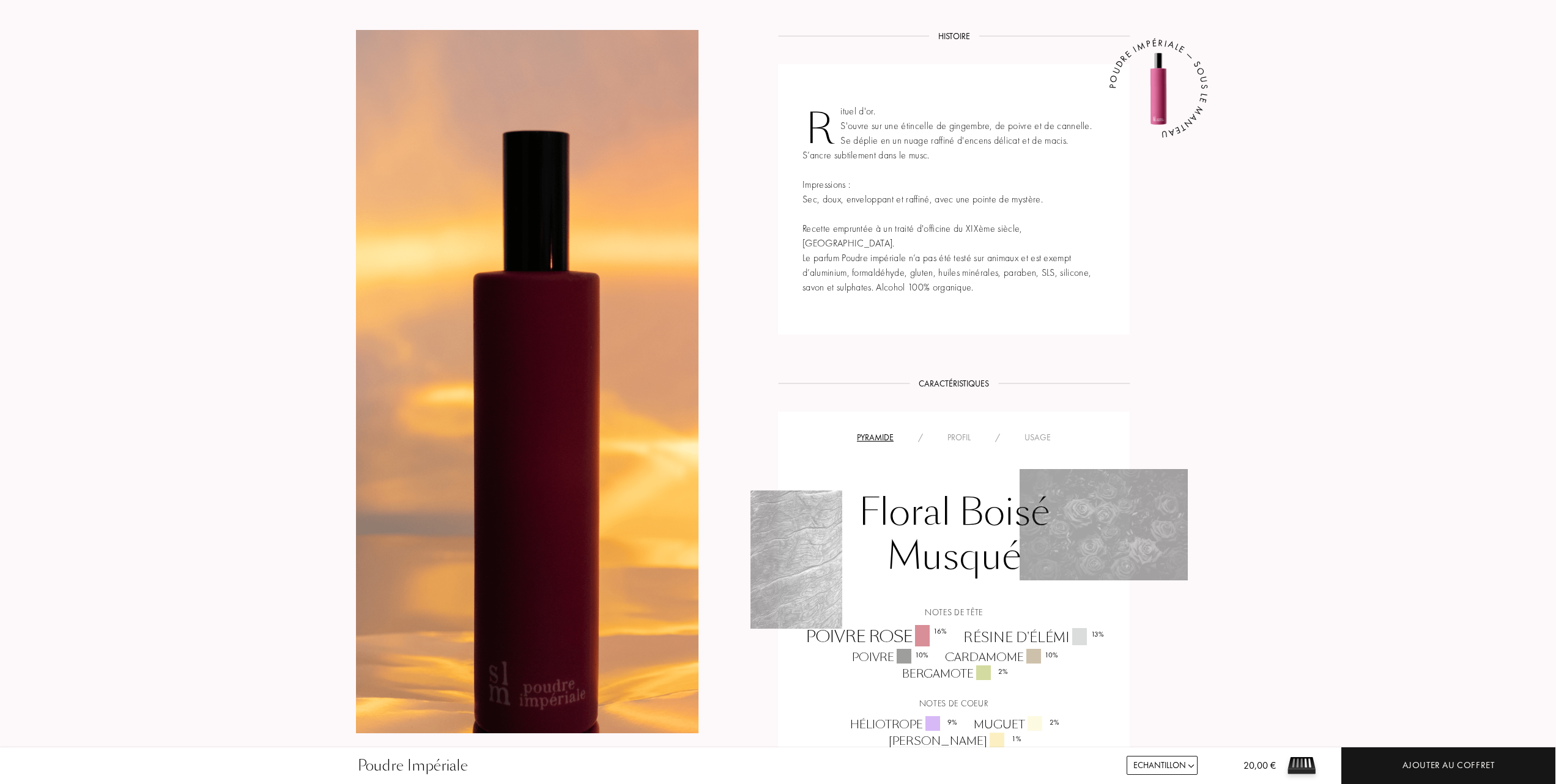
click at [1038, 431] on div "Usage" at bounding box center [1037, 437] width 51 height 13
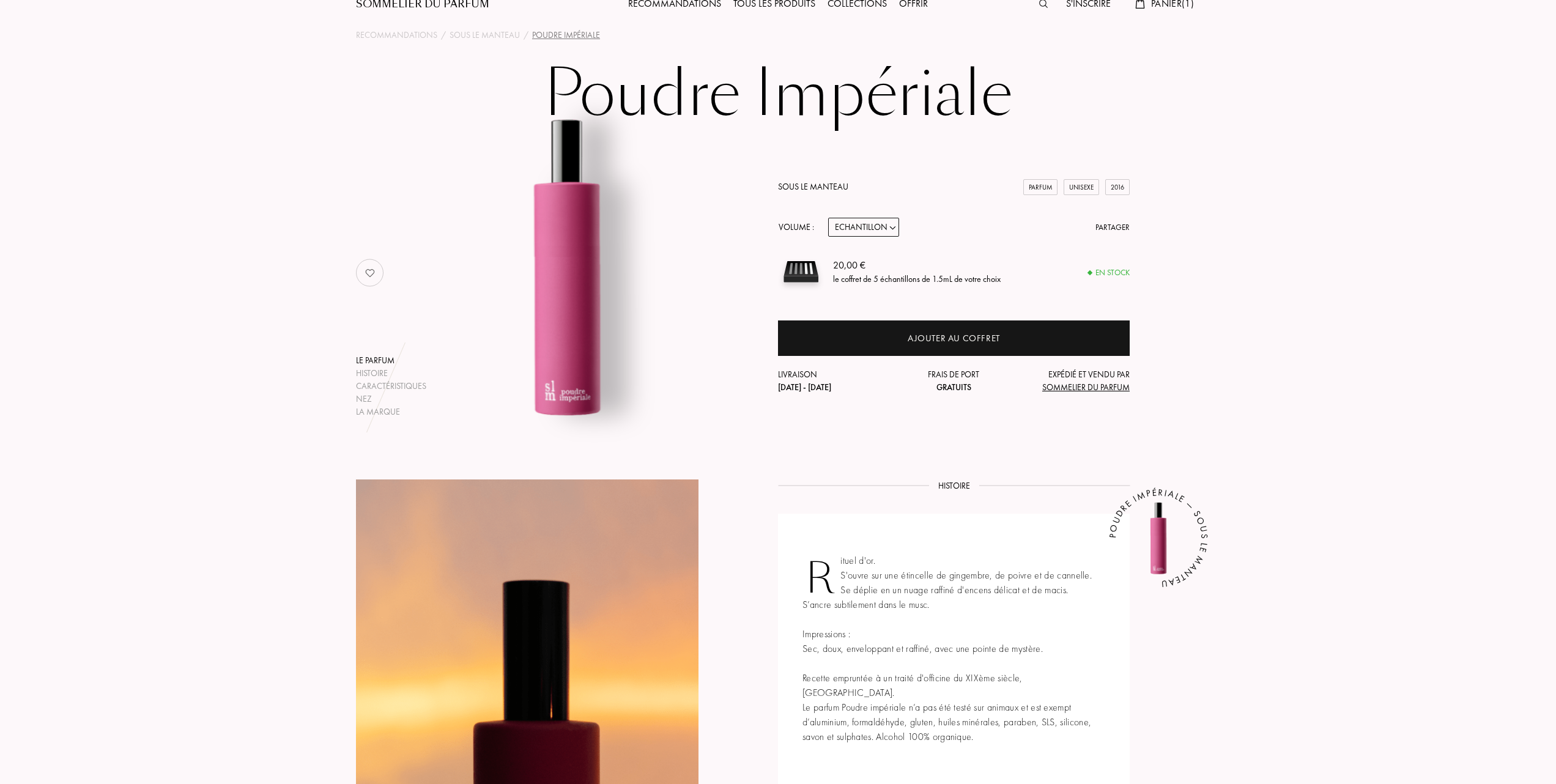
scroll to position [0, 0]
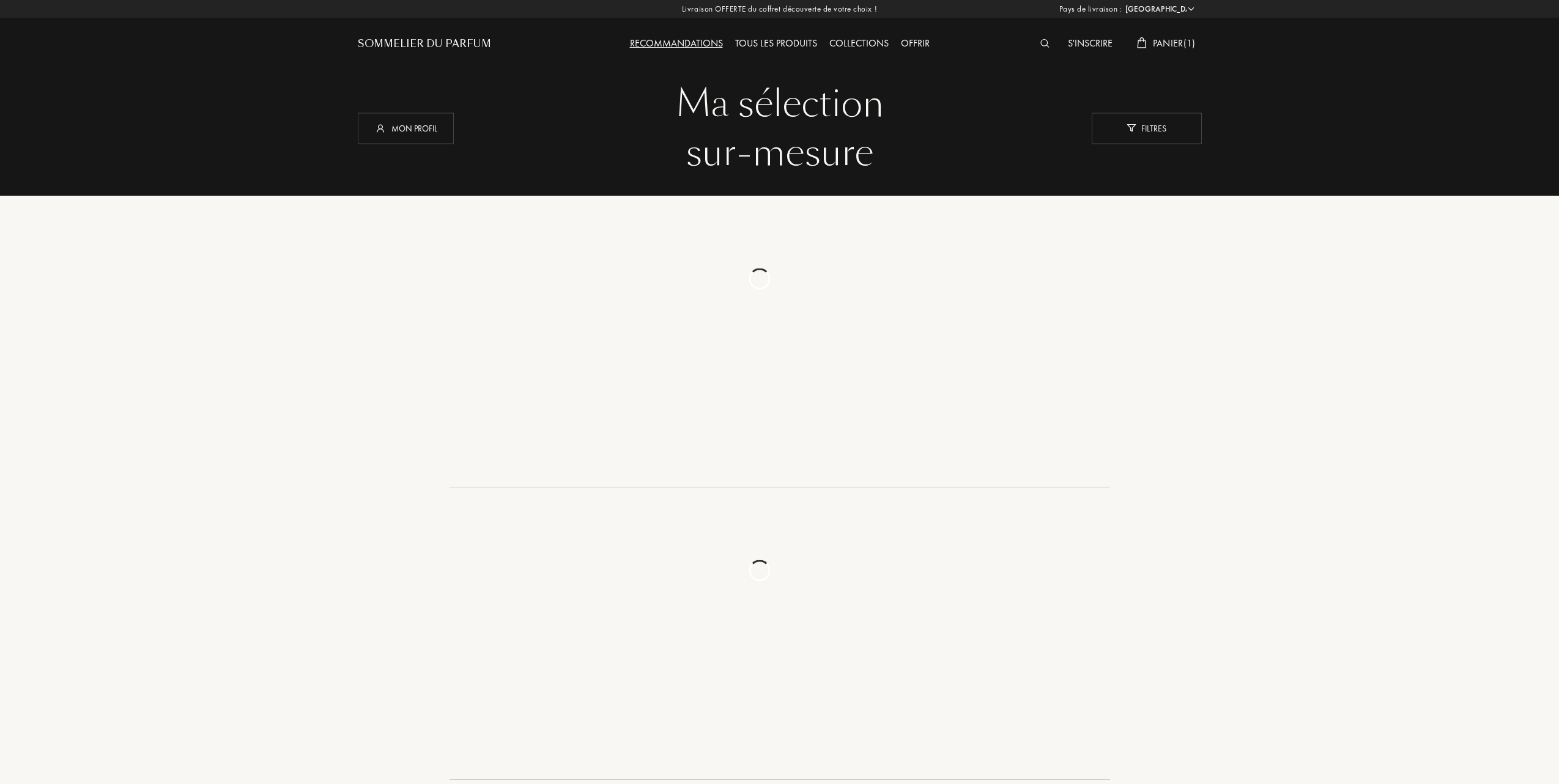
select select "FR"
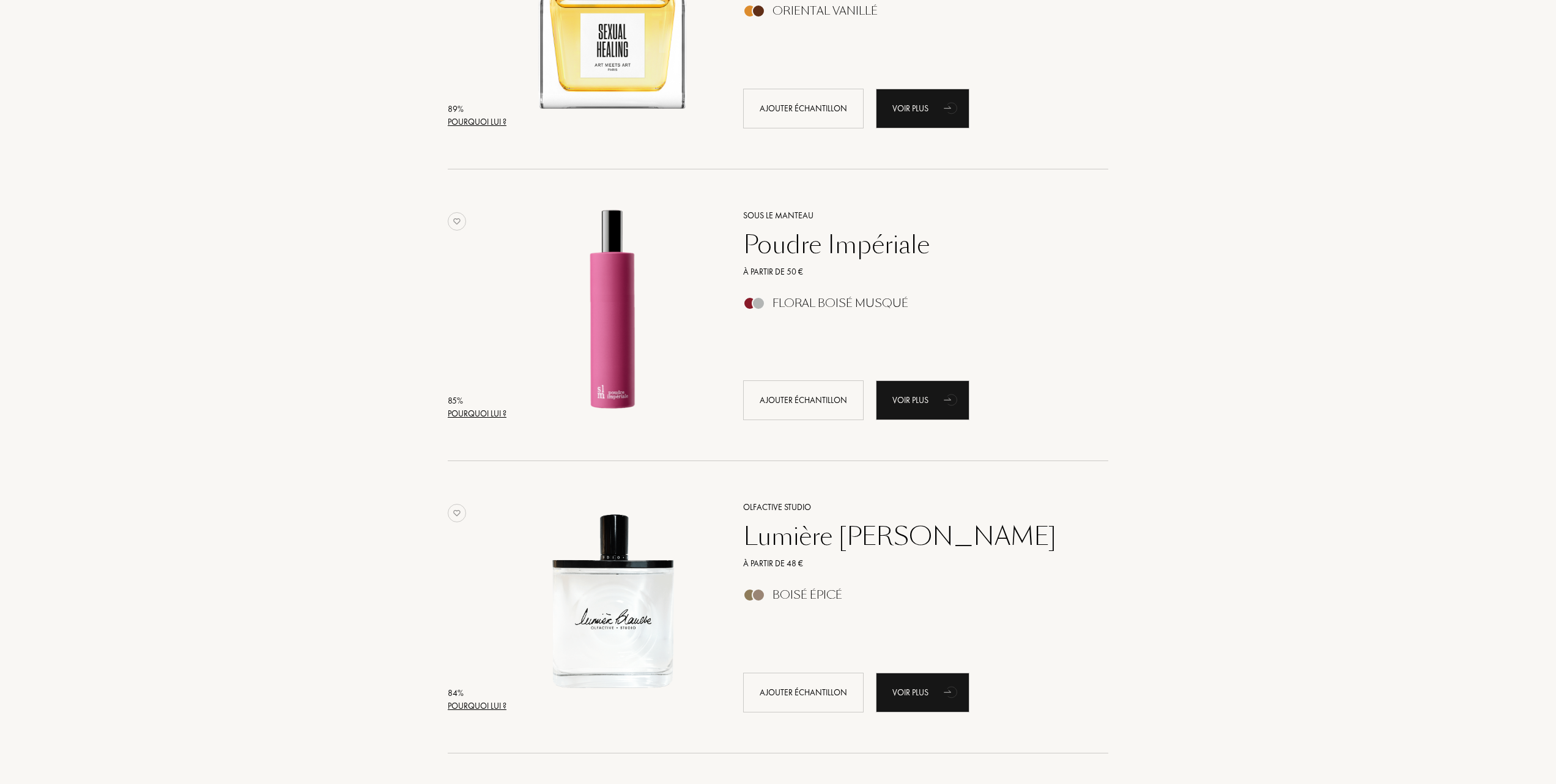
scroll to position [1223, 0]
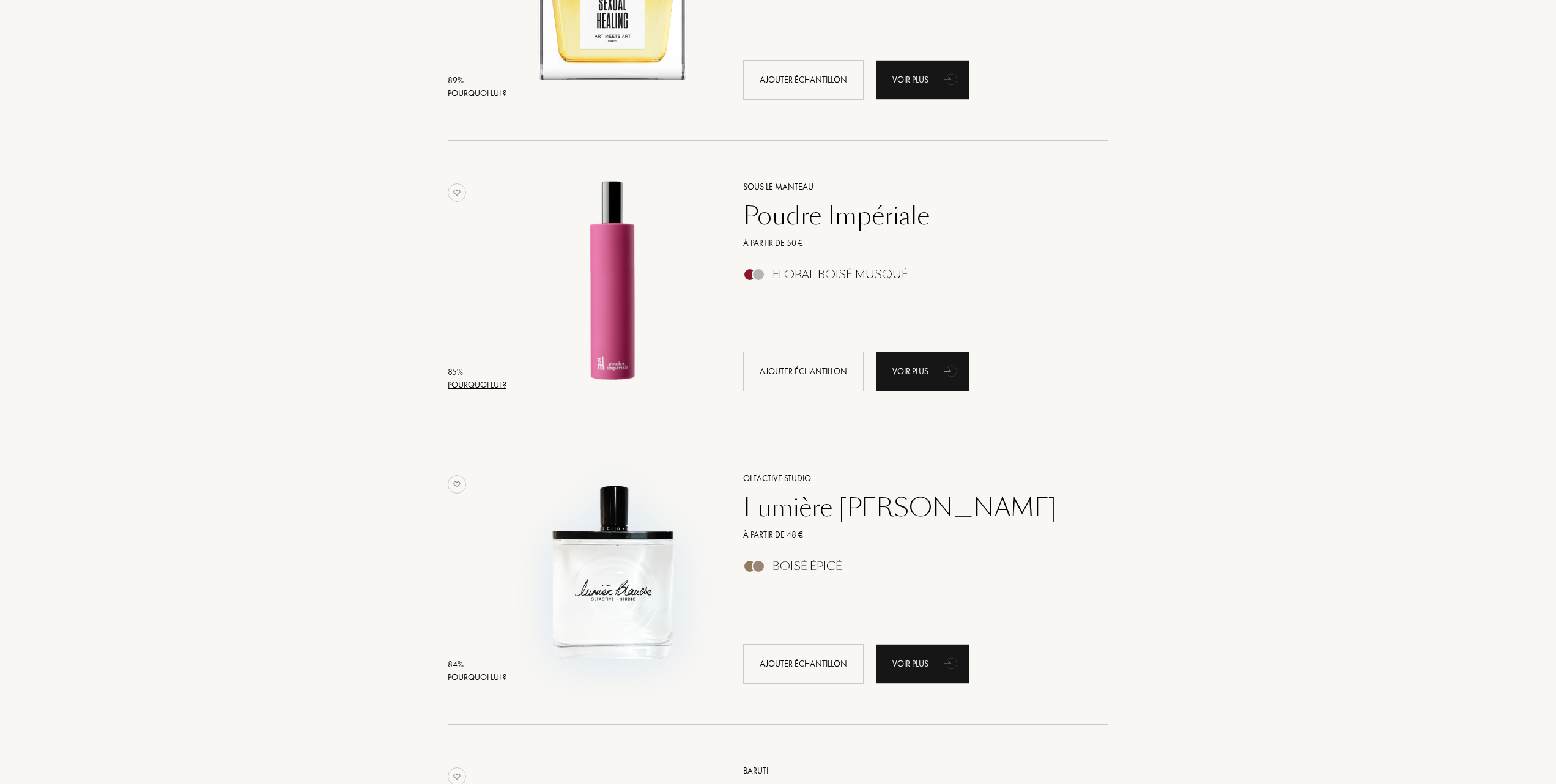
click at [615, 568] on img at bounding box center [612, 572] width 204 height 204
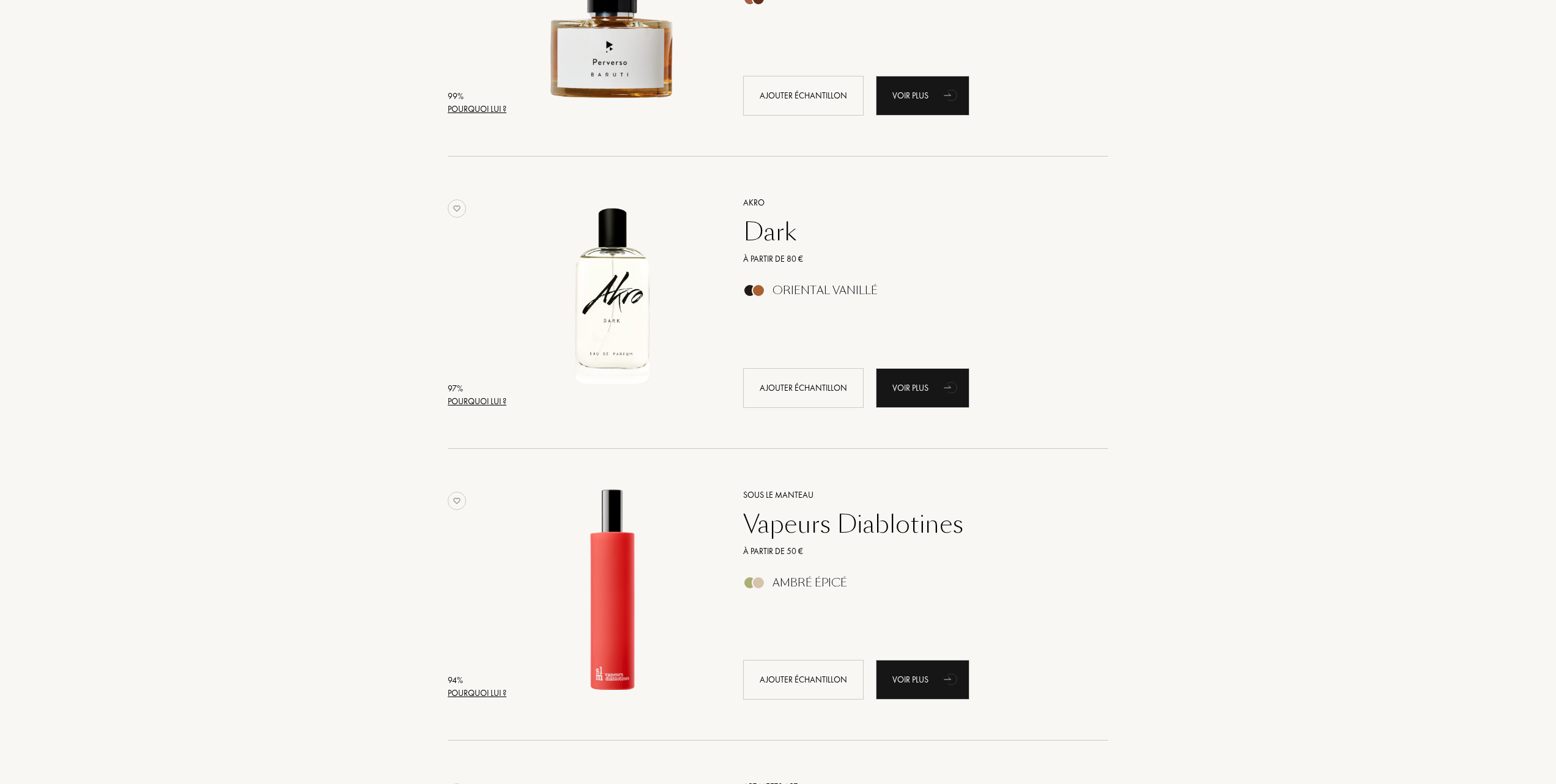
scroll to position [162, 0]
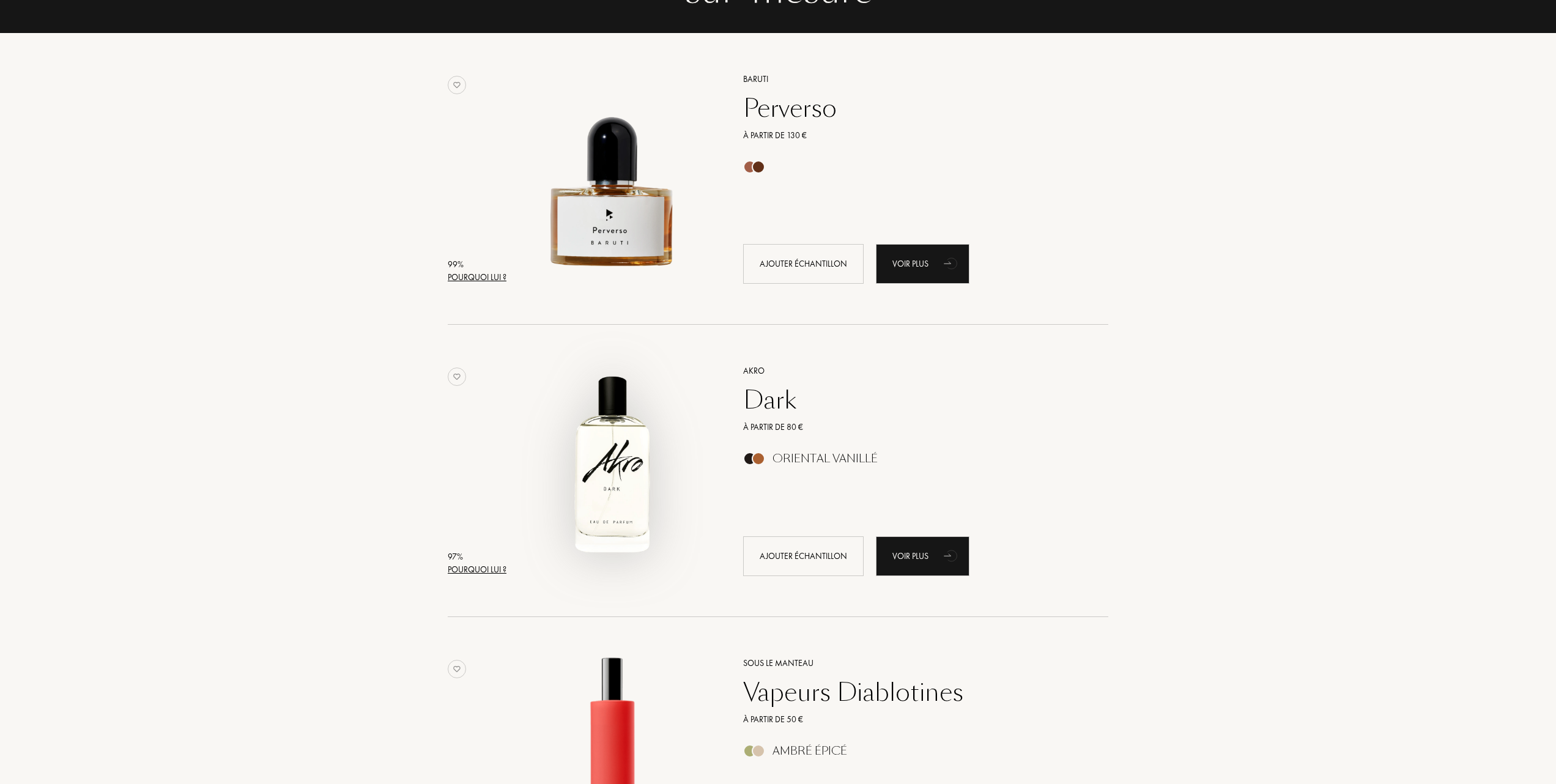
click at [619, 431] on img at bounding box center [612, 464] width 204 height 204
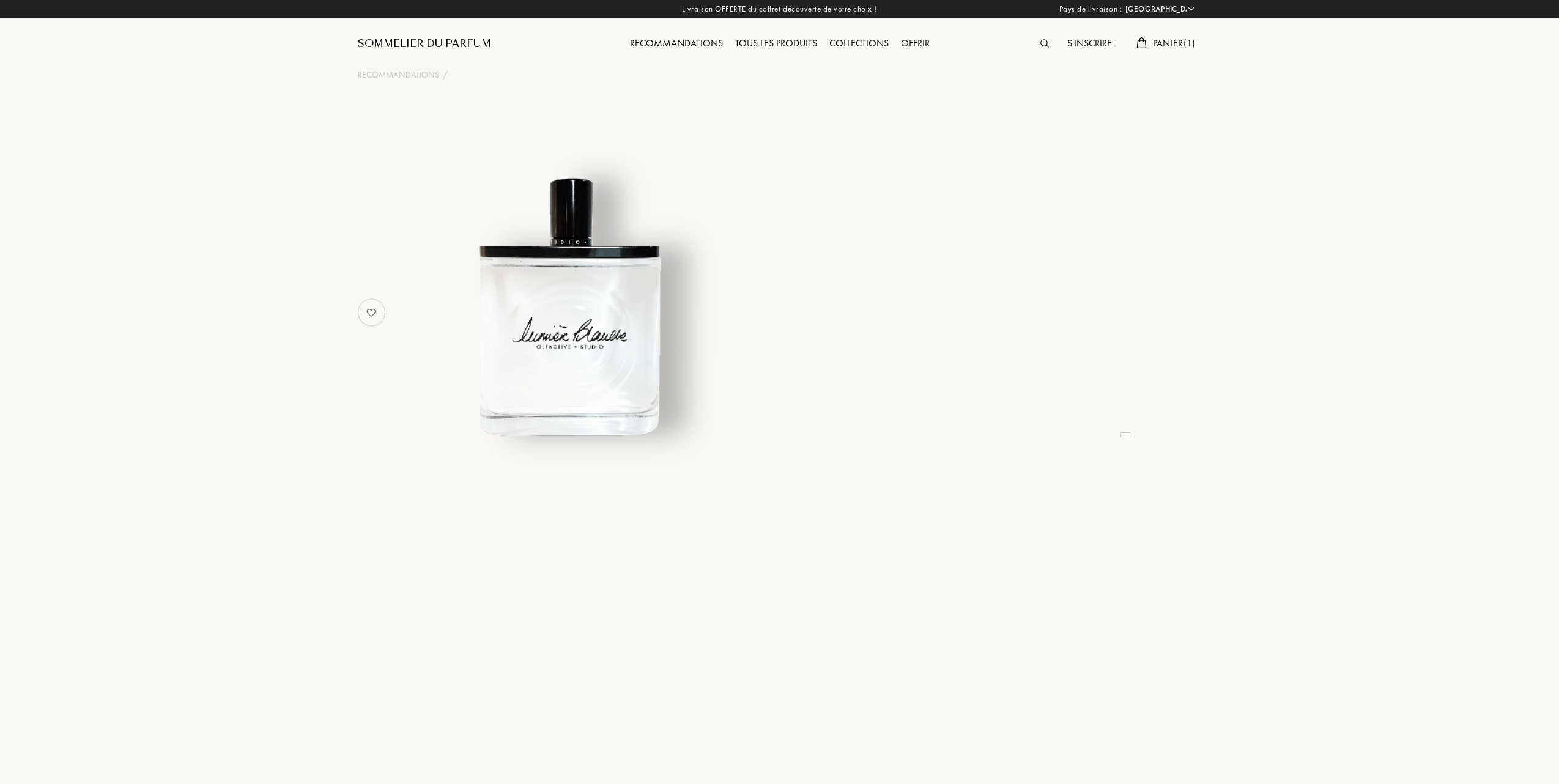
select select "FR"
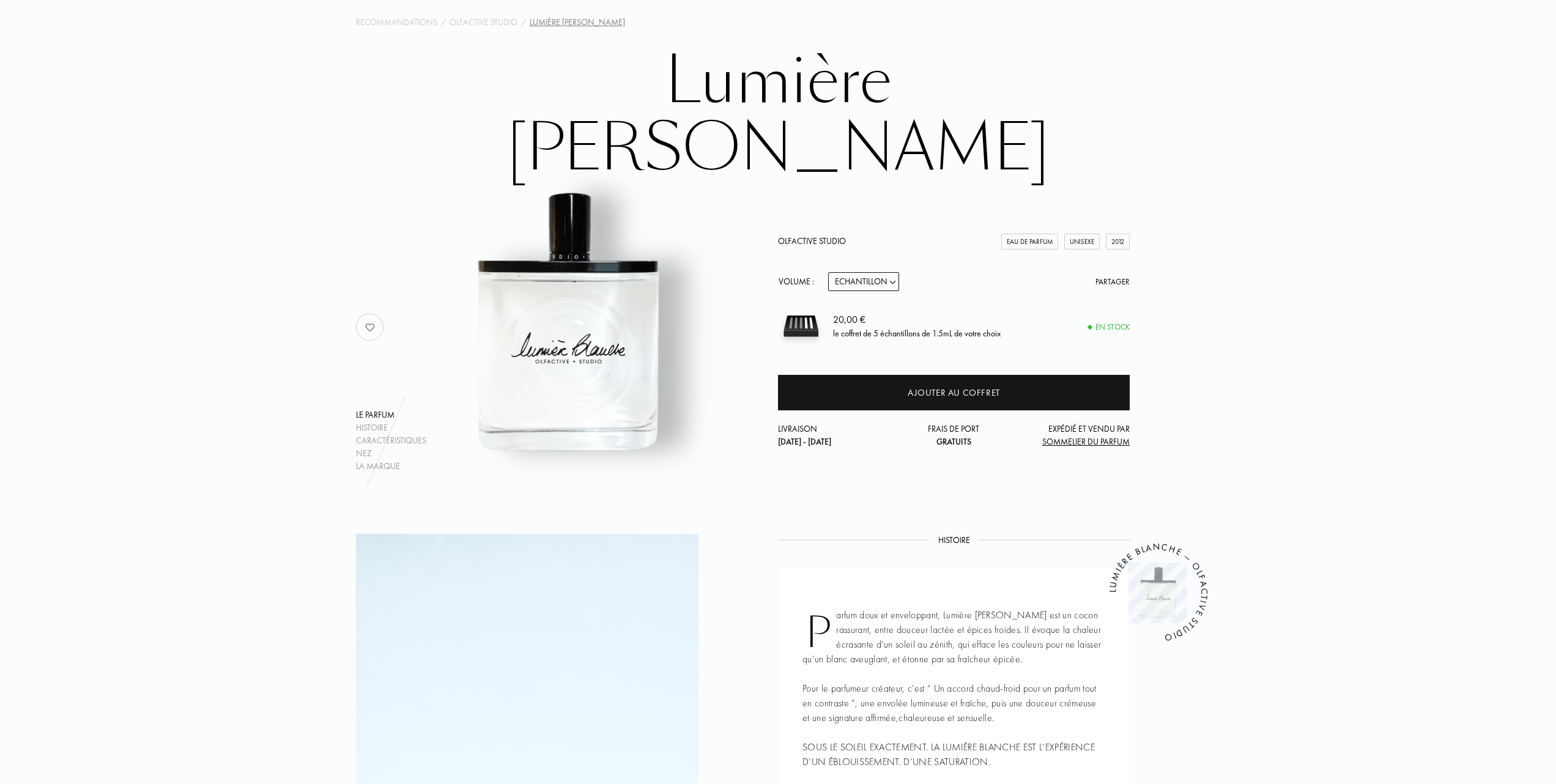
scroll to position [82, 0]
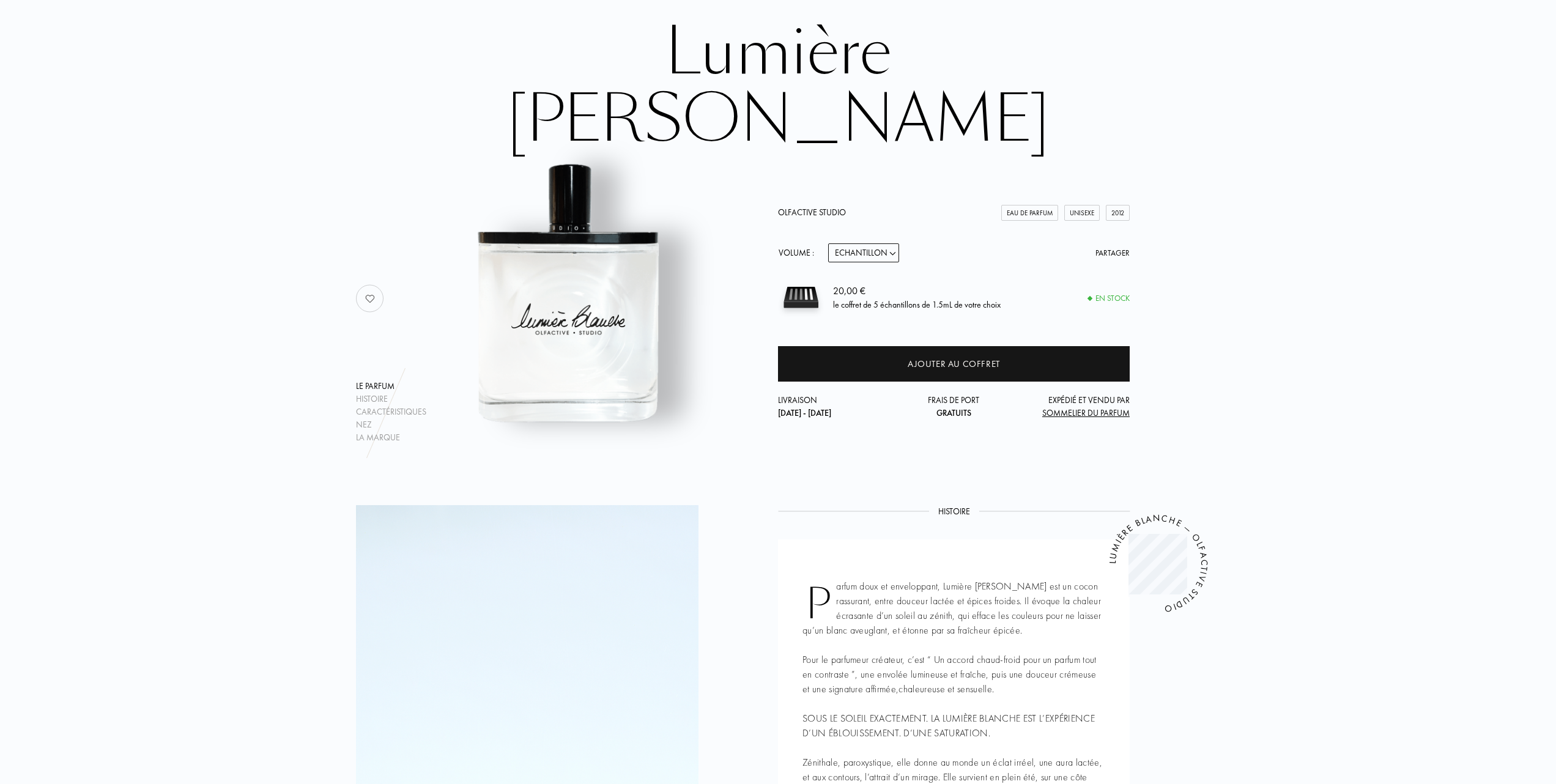
click at [891, 243] on select "Echantillon 15mL 50mL 100mL" at bounding box center [863, 252] width 71 height 19
select select "1"
click at [828, 243] on select "Echantillon 15mL 50mL 100mL" at bounding box center [863, 252] width 71 height 19
select select "1"
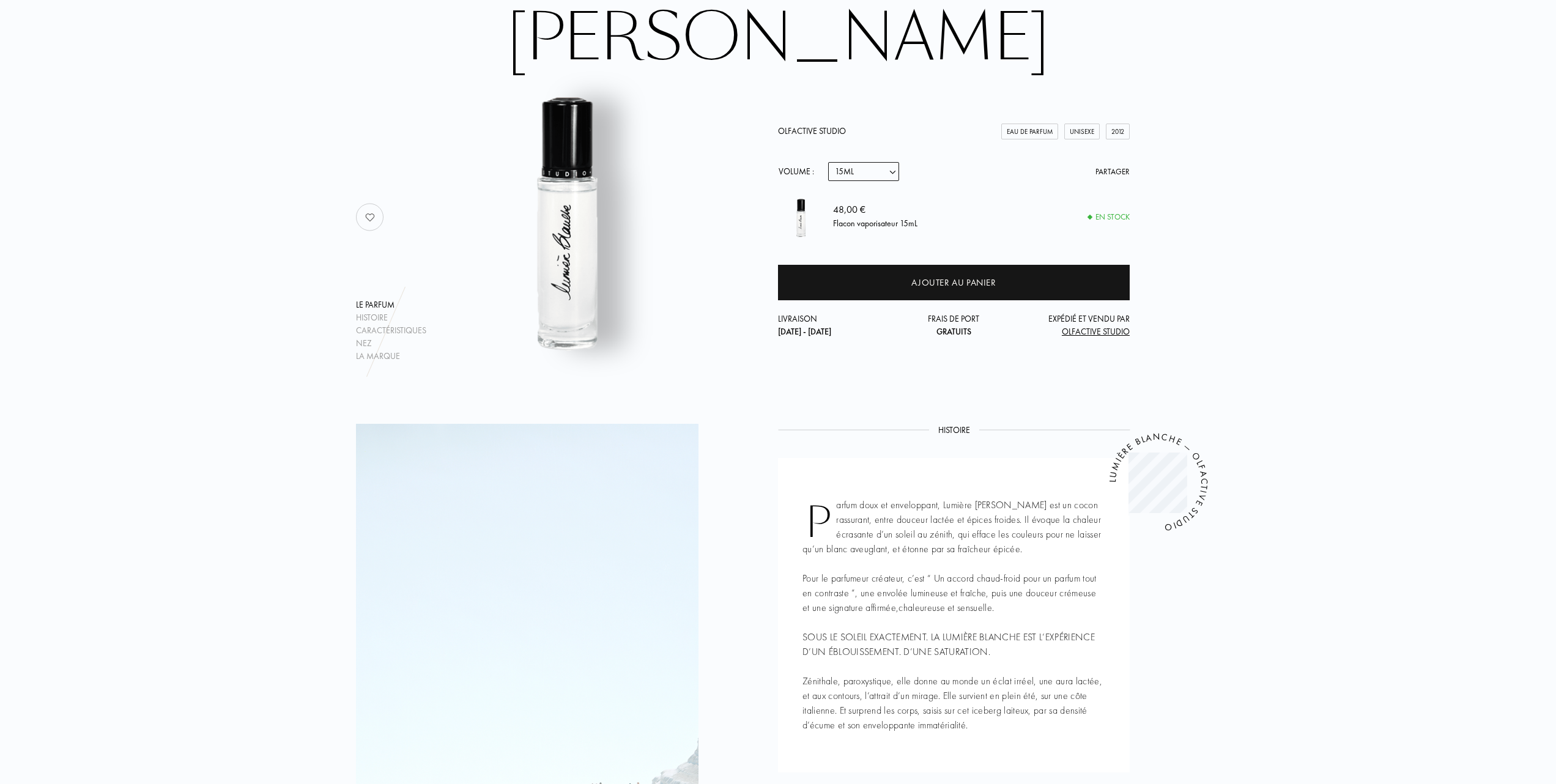
scroll to position [0, 0]
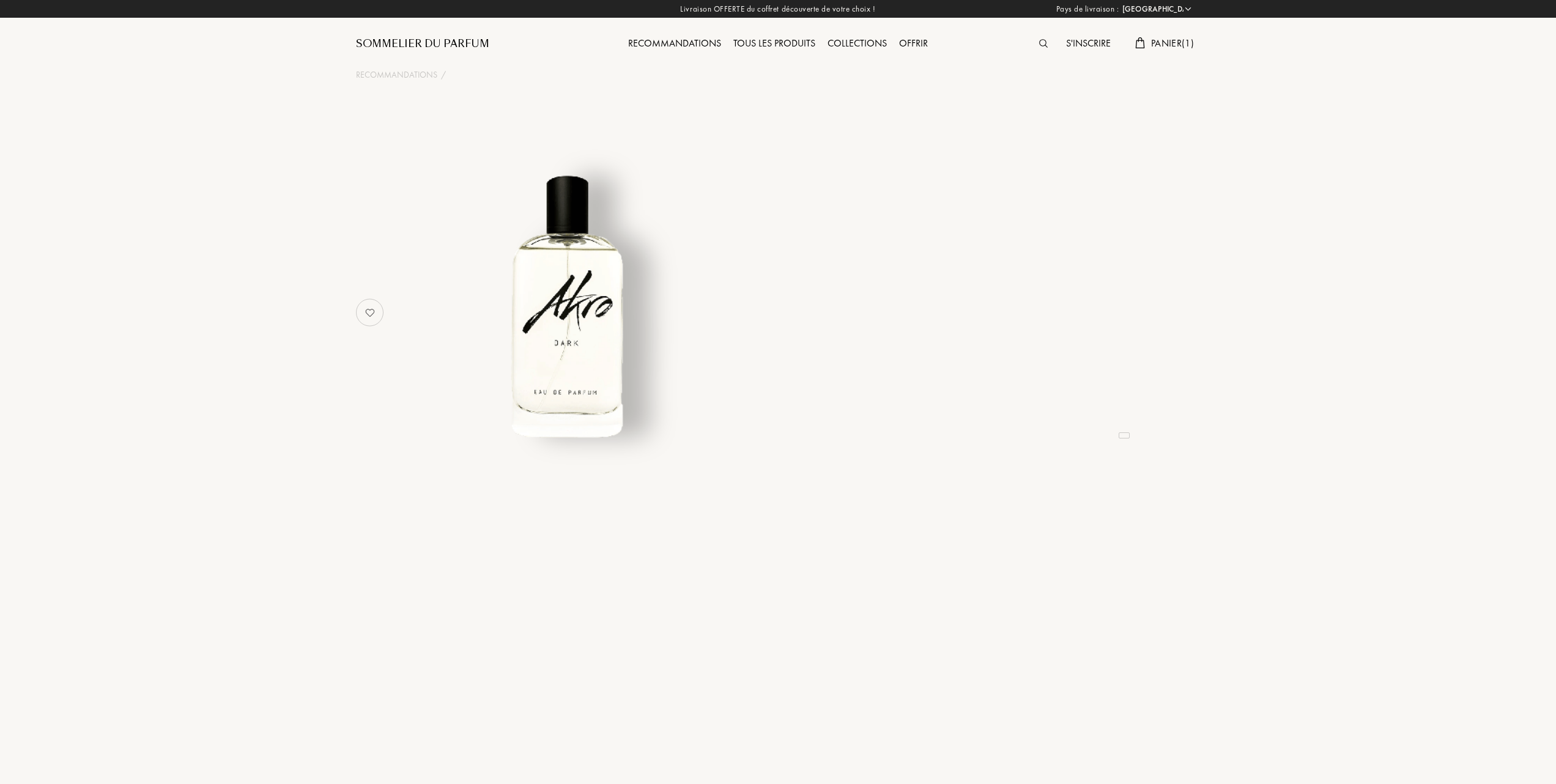
select select "FR"
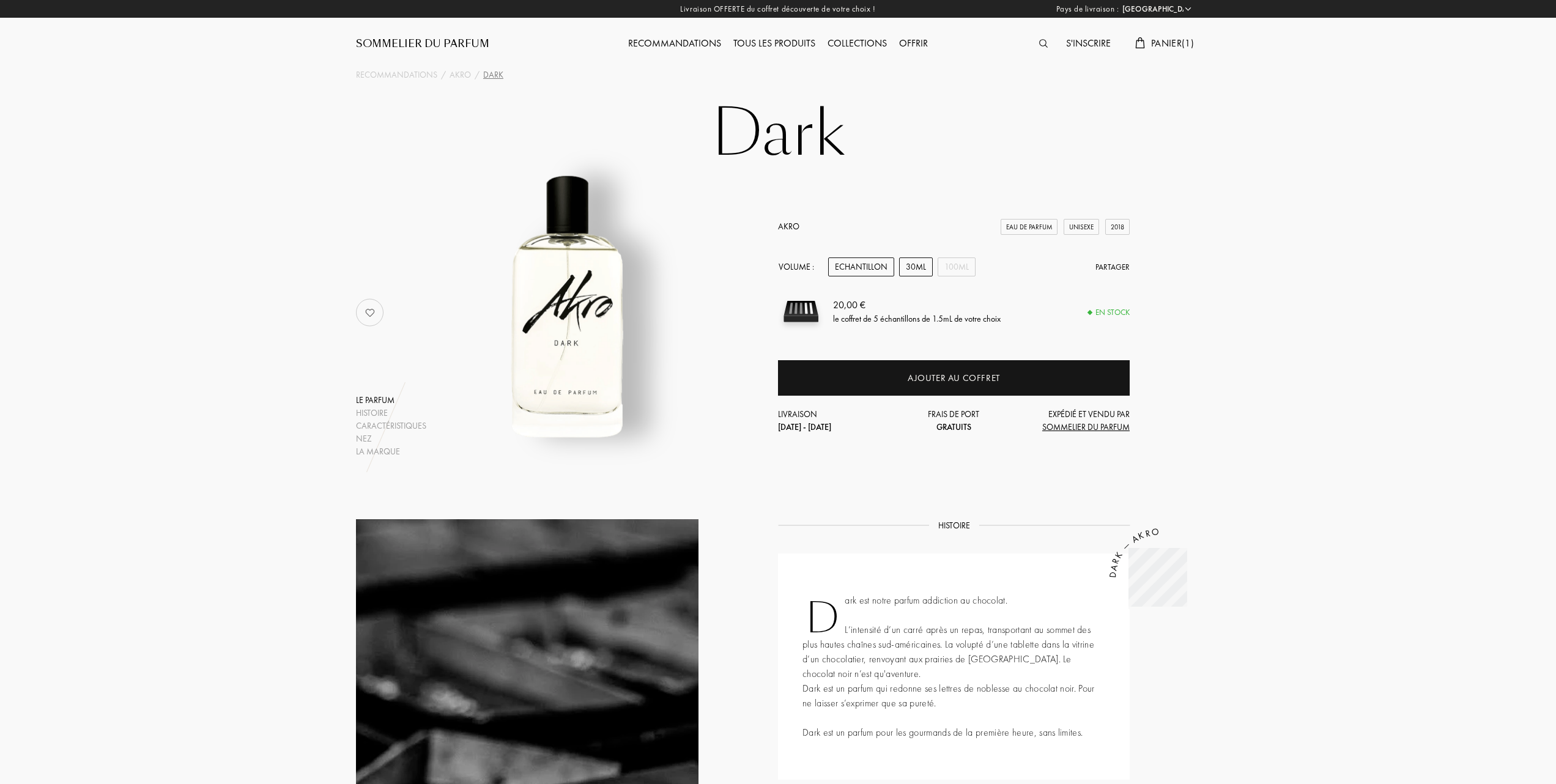
click at [917, 267] on div "30mL" at bounding box center [915, 267] width 33 height 19
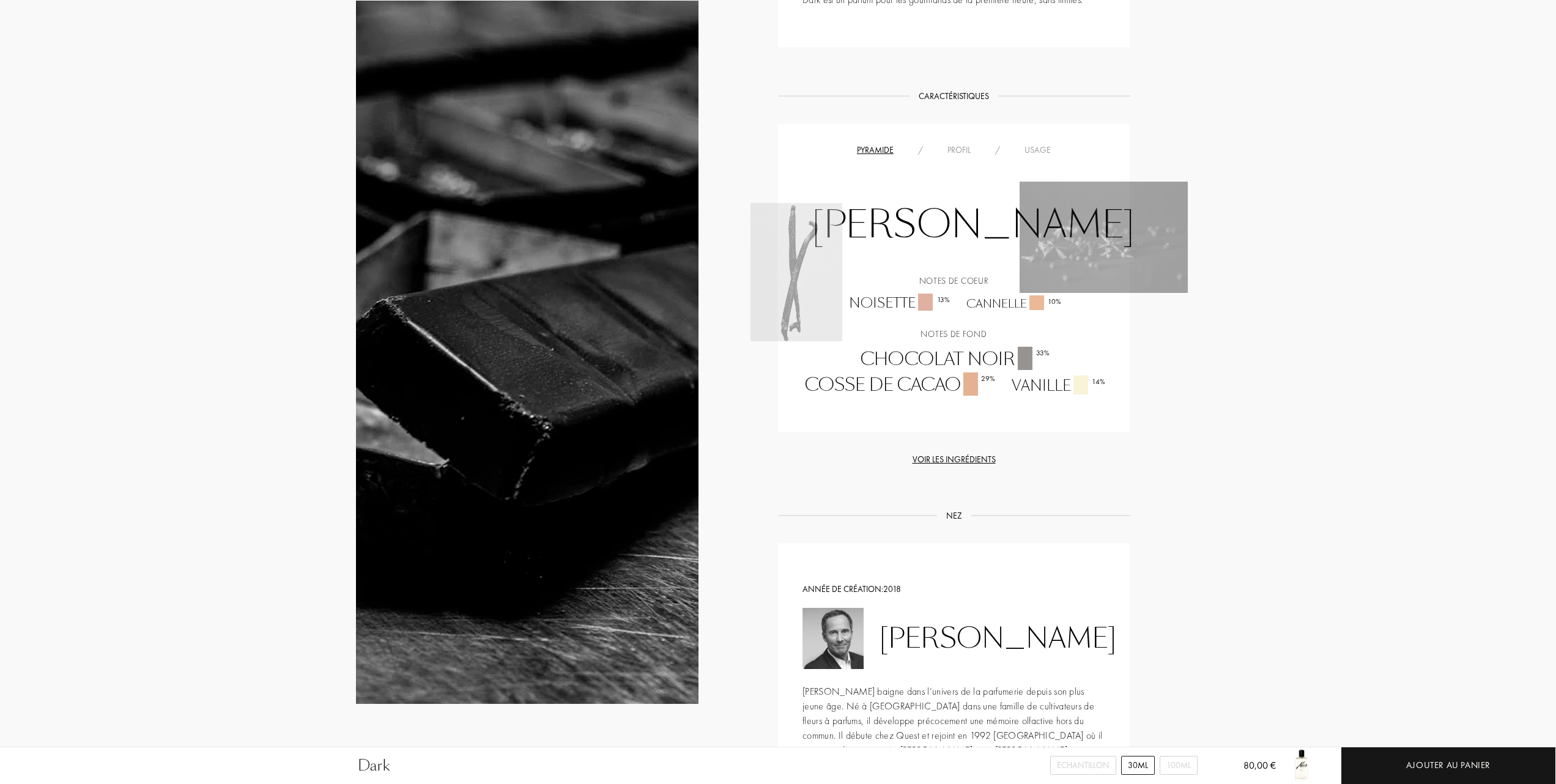
scroll to position [489, 0]
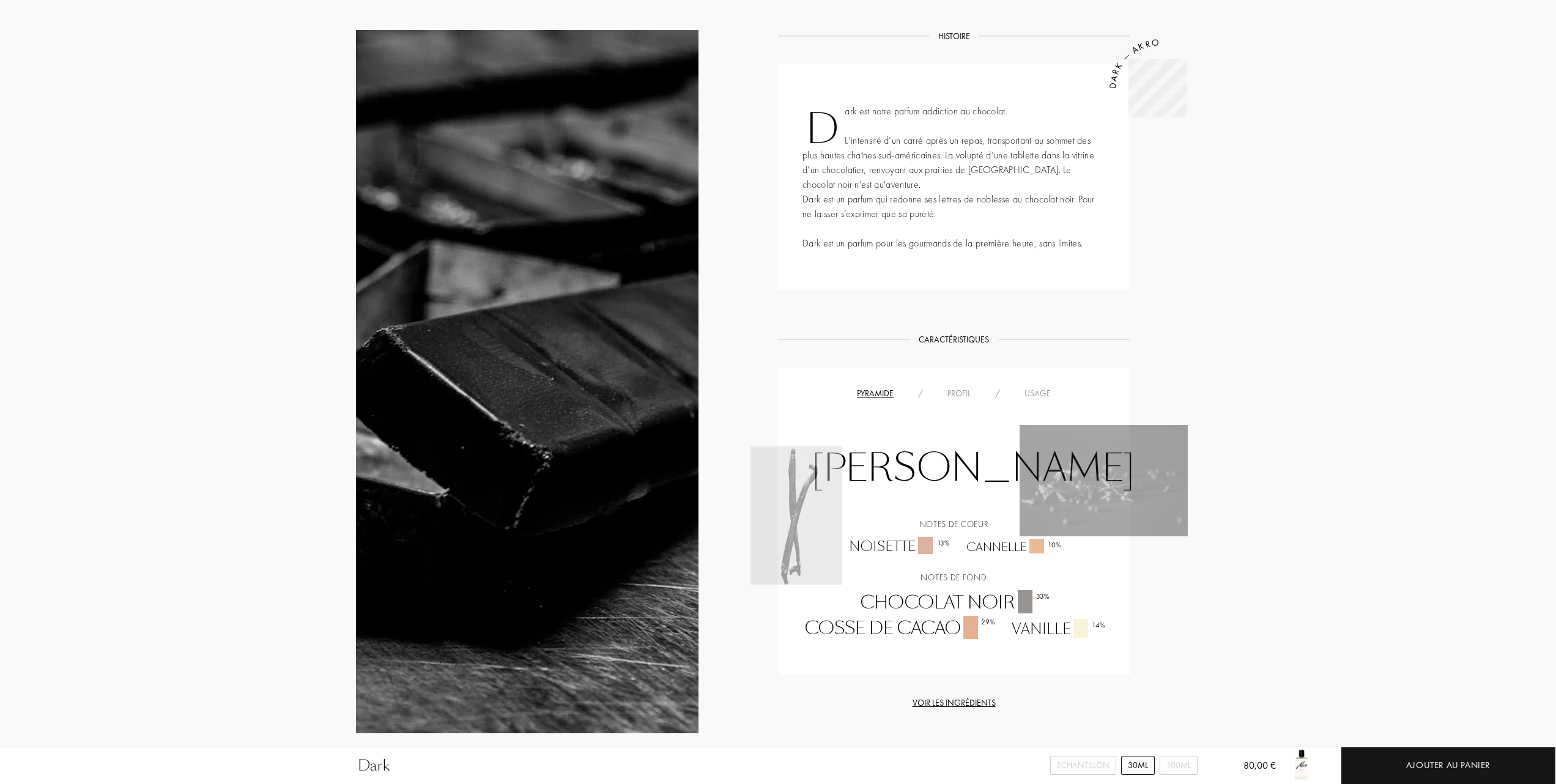
click at [1038, 390] on div "Usage" at bounding box center [1037, 393] width 51 height 13
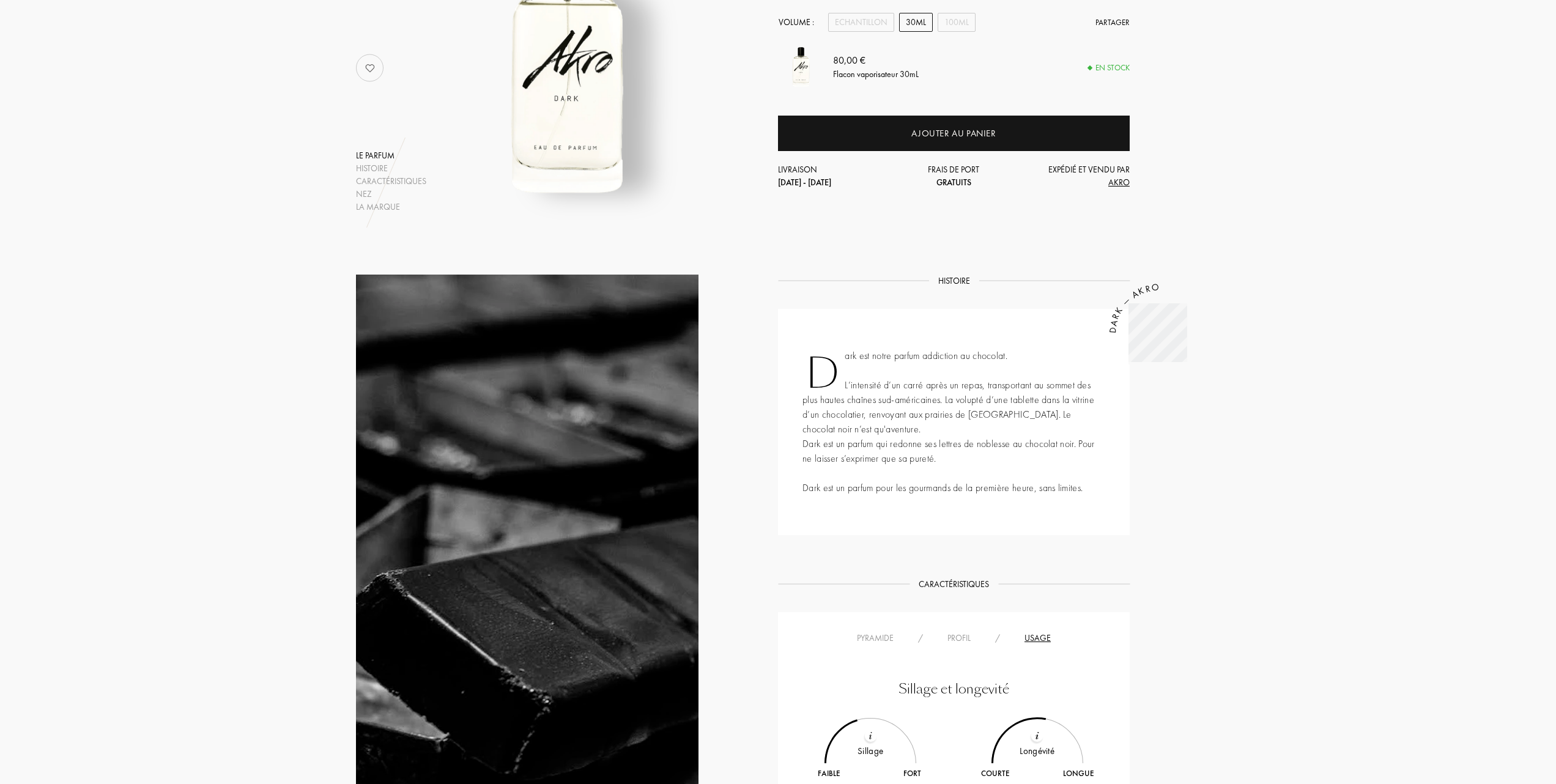
scroll to position [0, 0]
